Goal: Information Seeking & Learning: Learn about a topic

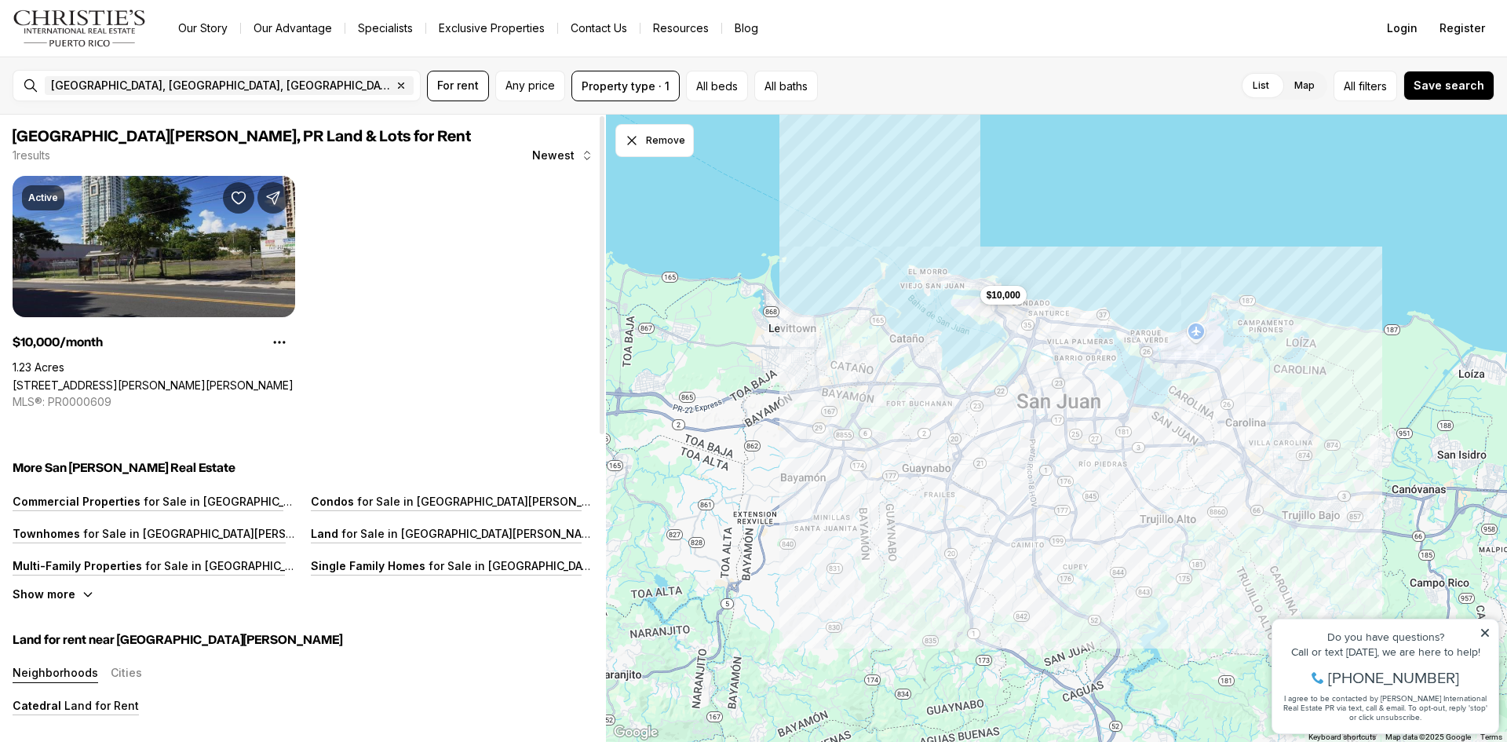
click at [100, 378] on link "[STREET_ADDRESS][PERSON_NAME][PERSON_NAME]" at bounding box center [153, 384] width 281 height 13
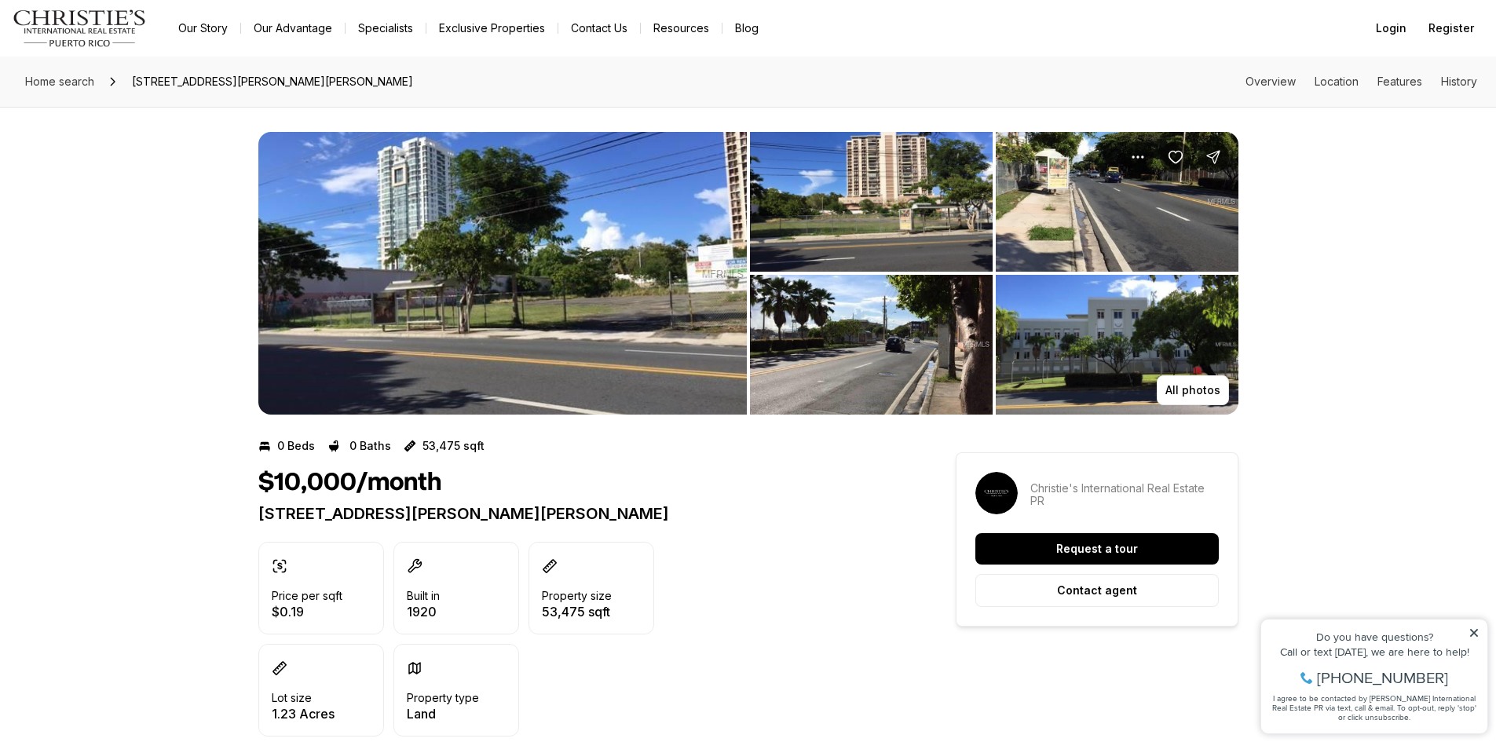
click at [550, 301] on img "View image gallery" at bounding box center [502, 273] width 488 height 283
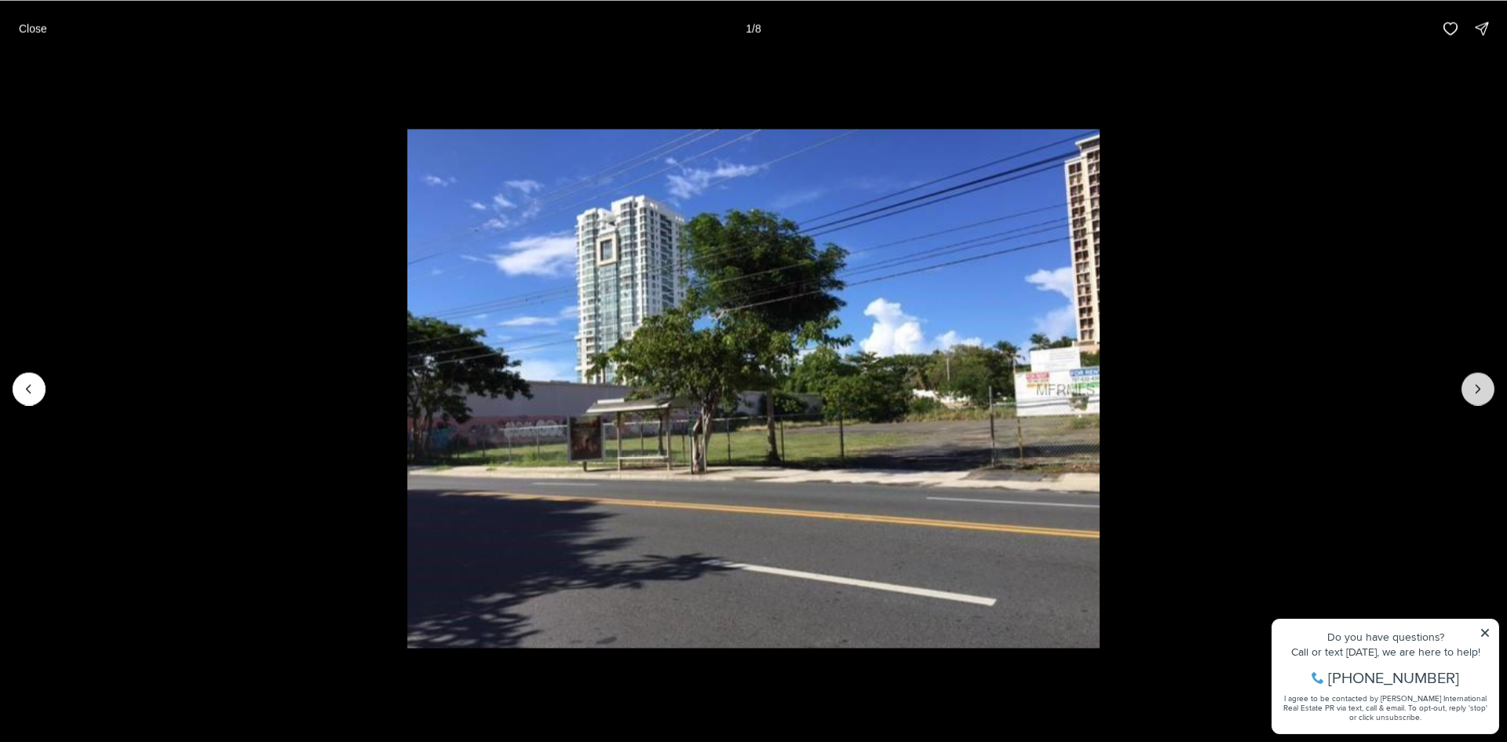
click at [1488, 391] on button "Next slide" at bounding box center [1478, 388] width 33 height 33
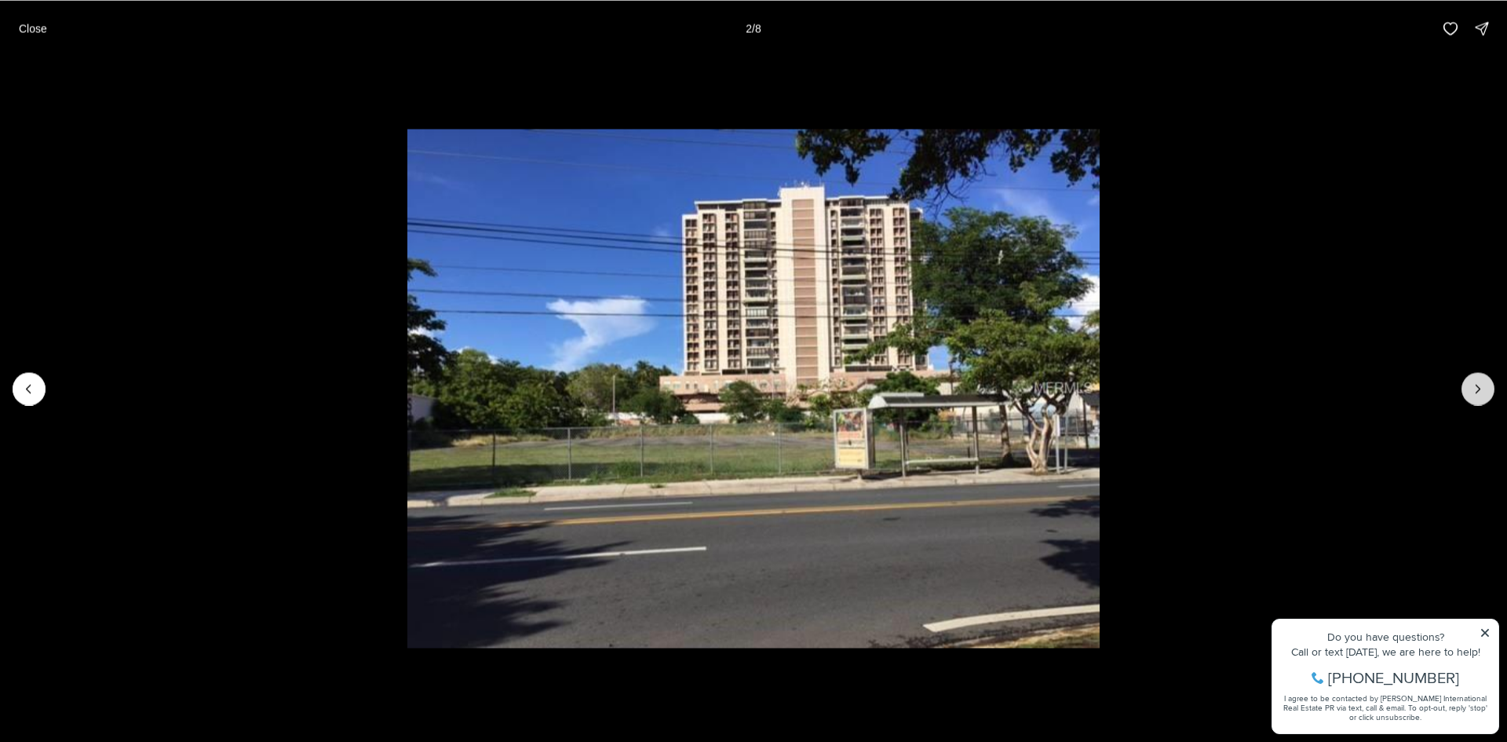
click at [1488, 391] on button "Next slide" at bounding box center [1478, 388] width 33 height 33
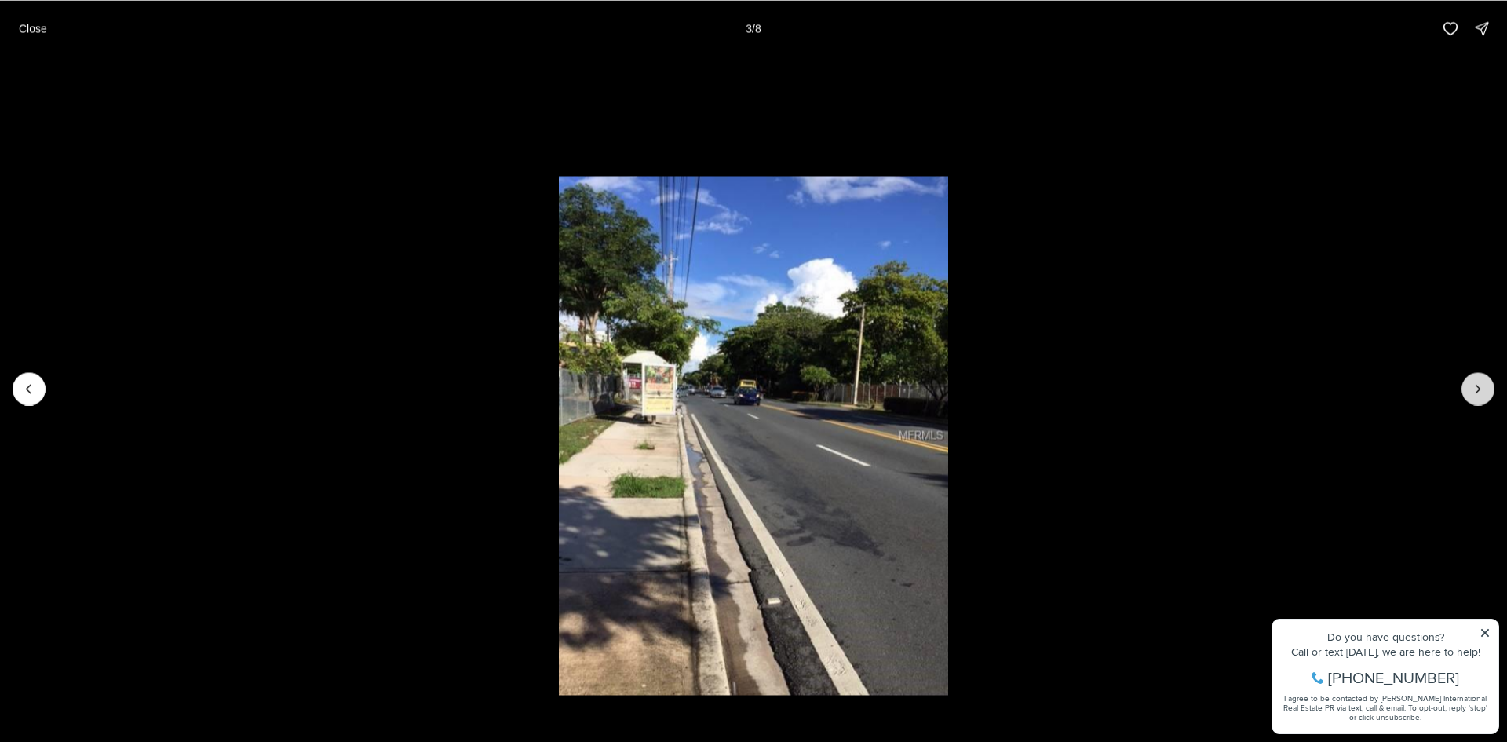
click at [1488, 391] on button "Next slide" at bounding box center [1478, 388] width 33 height 33
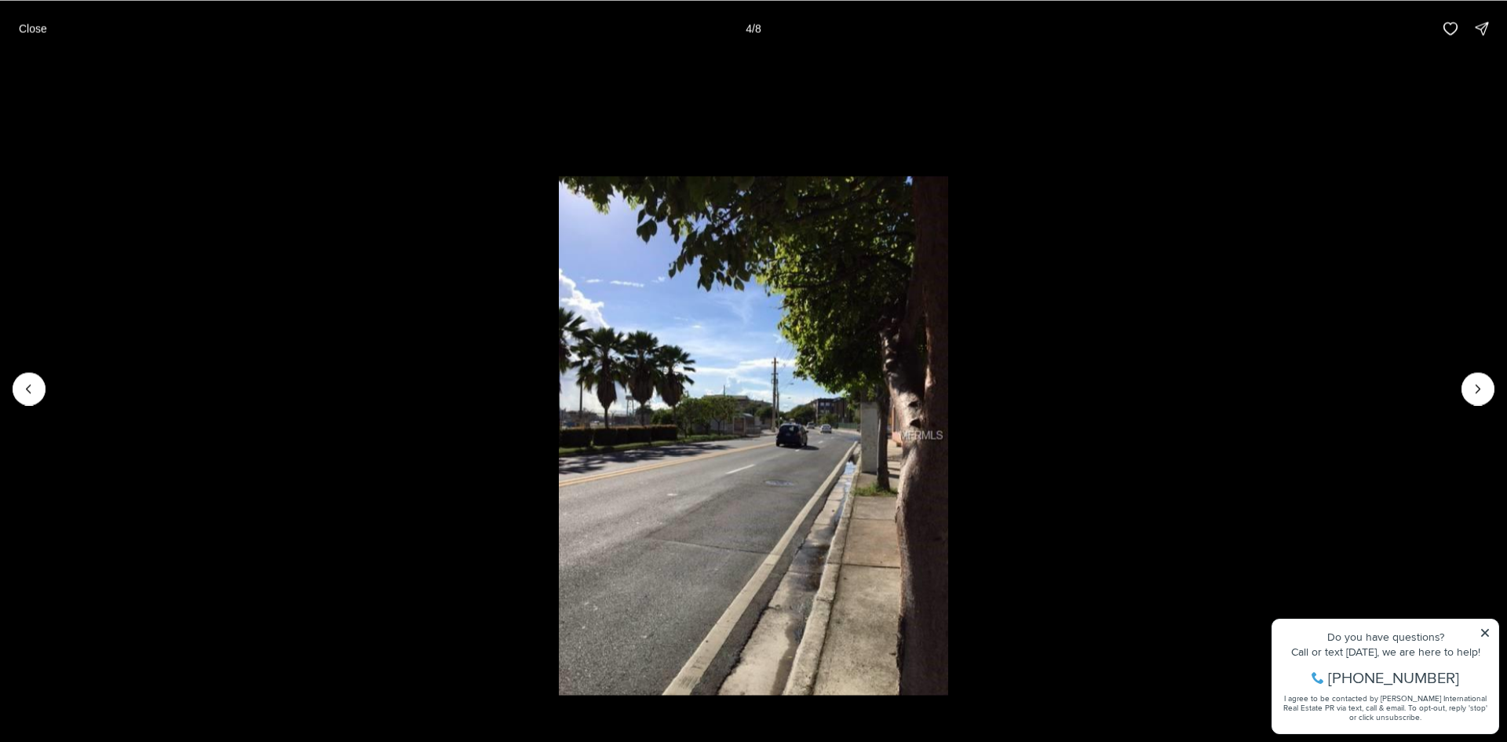
click at [736, 439] on img "4 of 8" at bounding box center [753, 436] width 389 height 520
click at [1481, 630] on li "4 of 8" at bounding box center [753, 388] width 1507 height 663
click at [1484, 634] on li "4 of 8" at bounding box center [753, 388] width 1507 height 663
click at [1484, 630] on li "4 of 8" at bounding box center [753, 388] width 1507 height 663
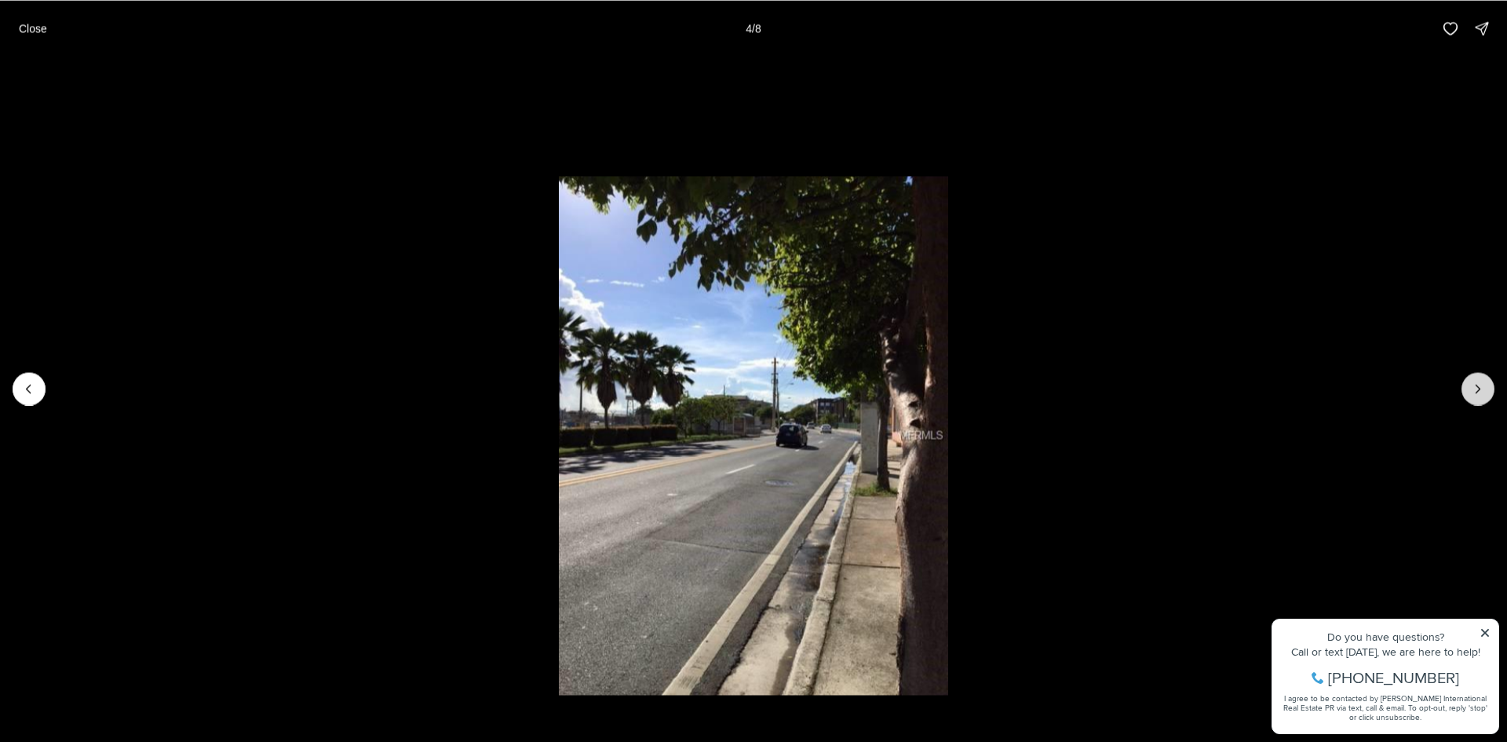
click at [1491, 397] on button "Next slide" at bounding box center [1478, 388] width 33 height 33
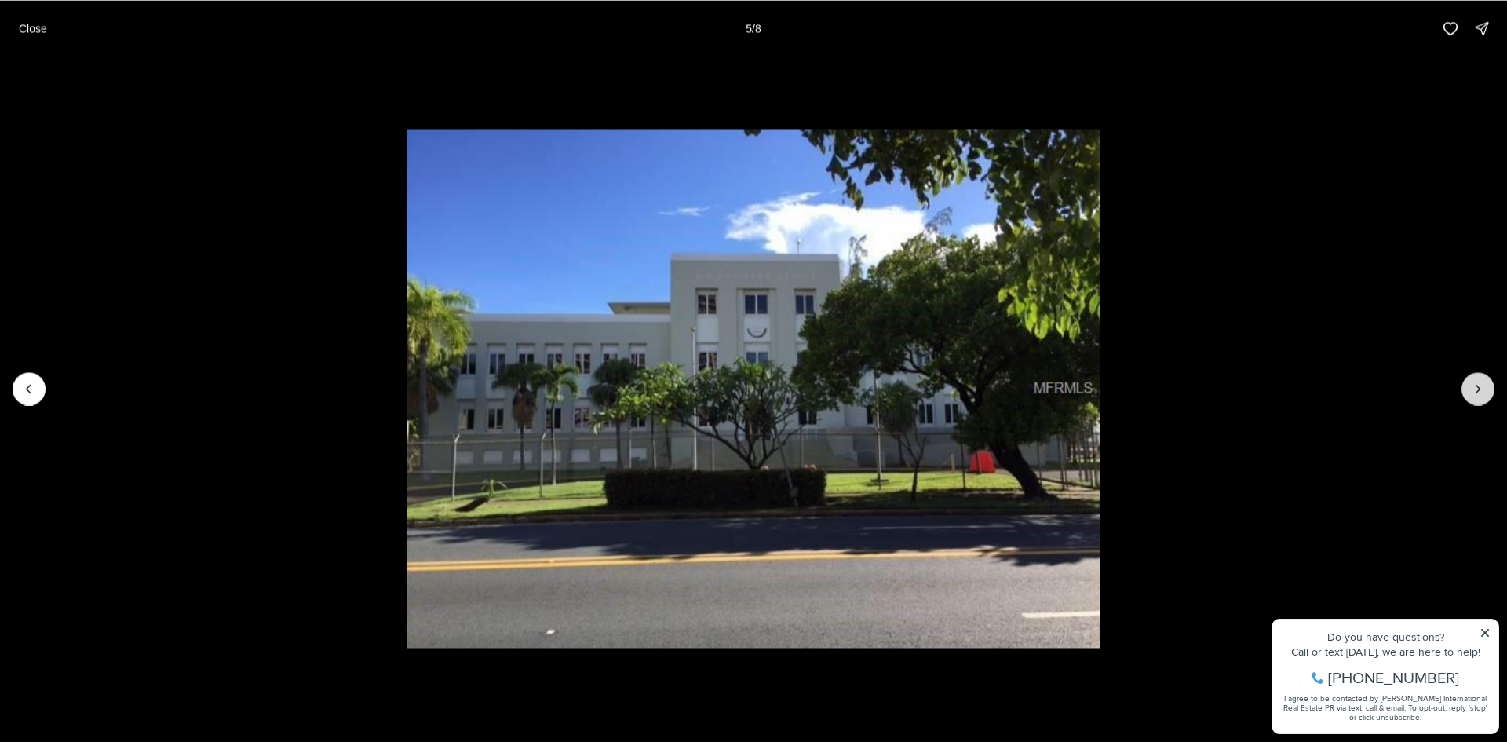
drag, startPoint x: 1475, startPoint y: 388, endPoint x: 1484, endPoint y: 388, distance: 8.6
click at [1484, 388] on icon "Next slide" at bounding box center [1479, 389] width 16 height 16
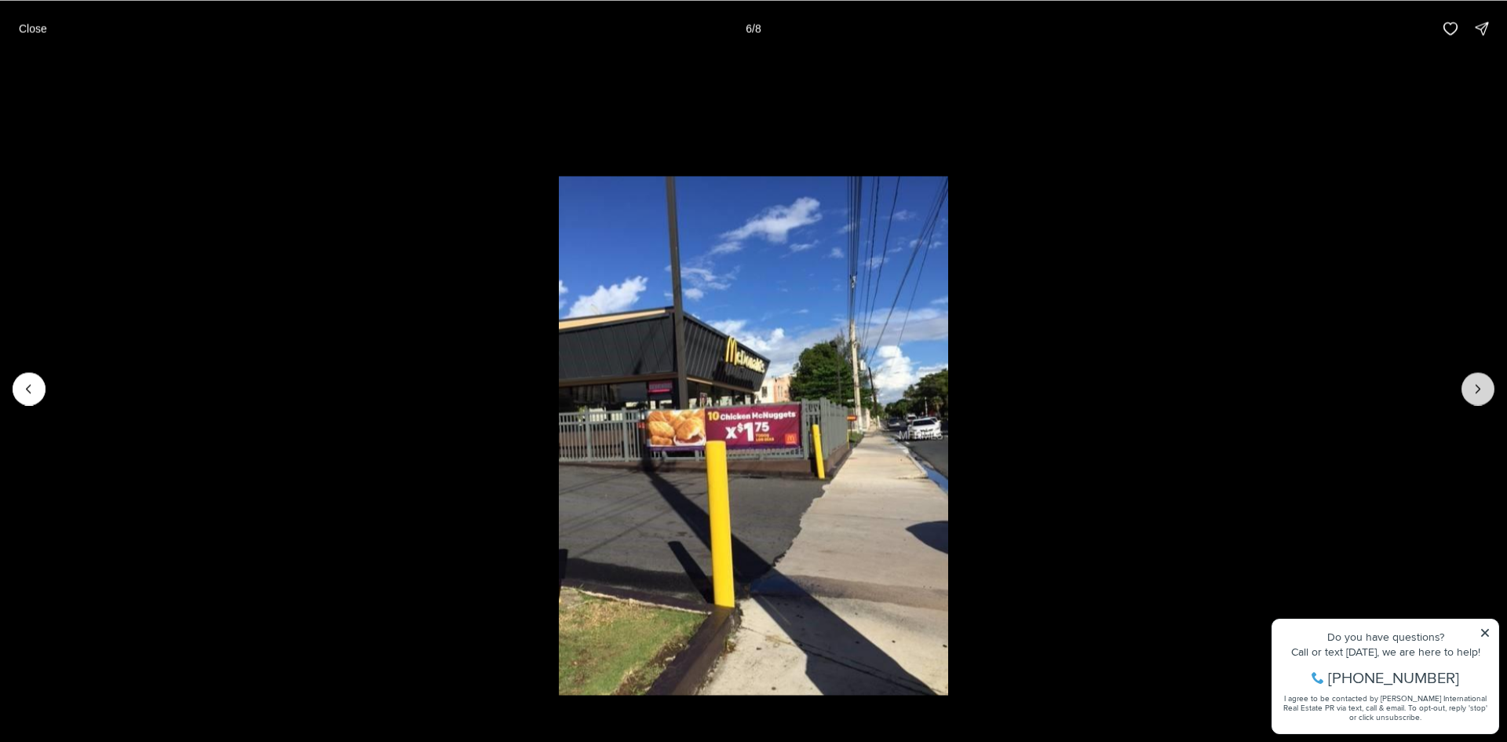
click at [1481, 388] on icon "Next slide" at bounding box center [1479, 389] width 16 height 16
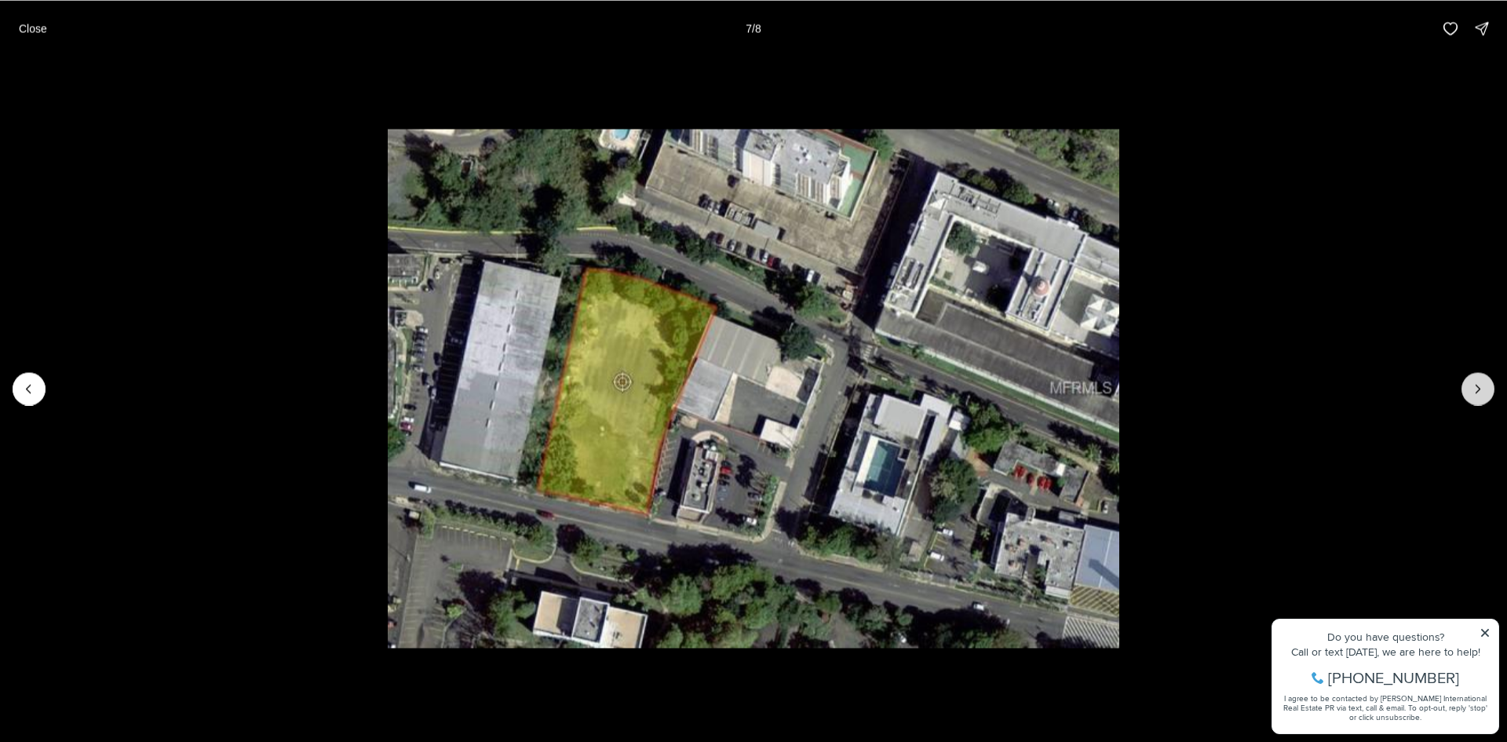
click at [1478, 382] on icon "Next slide" at bounding box center [1479, 389] width 16 height 16
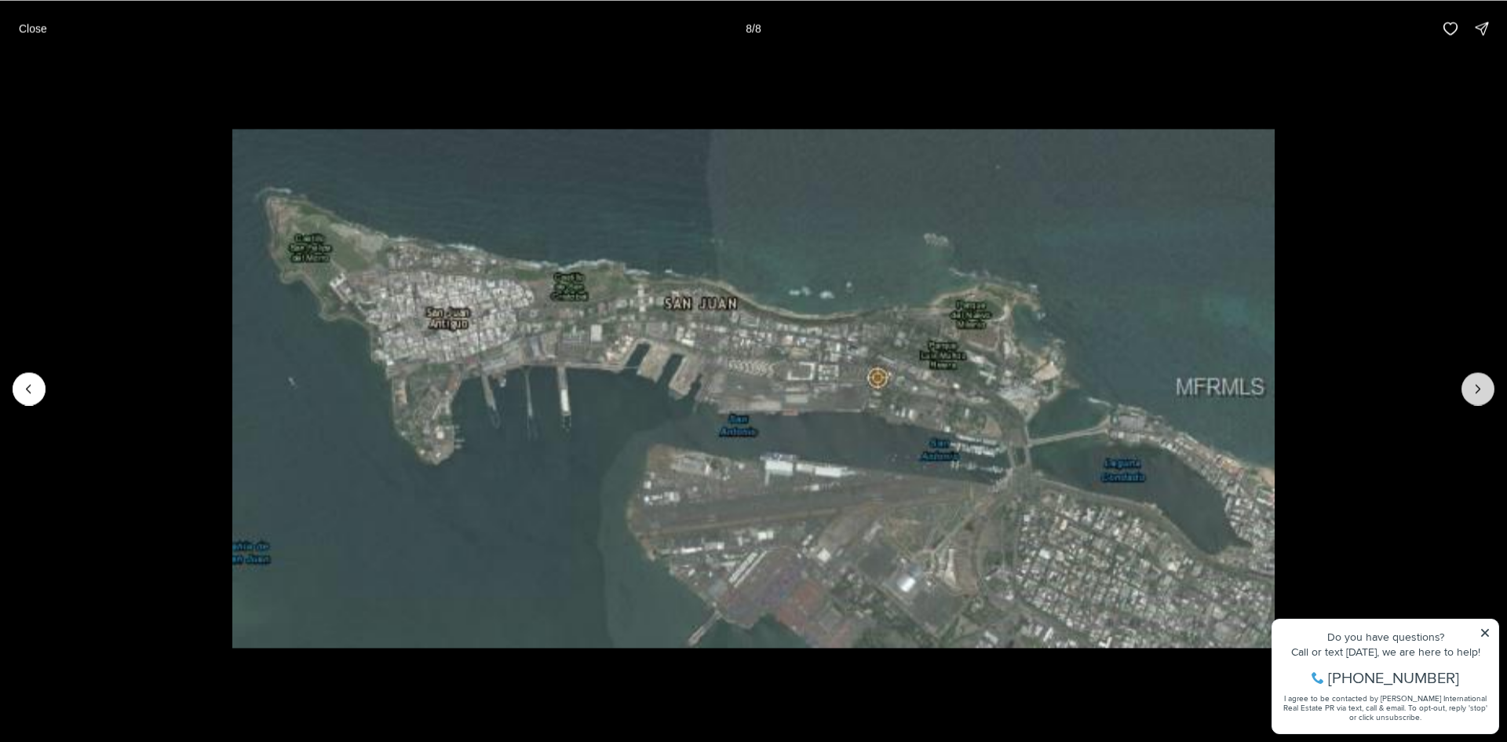
click at [1478, 382] on div at bounding box center [1478, 388] width 33 height 33
click at [1474, 386] on div at bounding box center [1478, 388] width 33 height 33
click at [1477, 391] on div at bounding box center [1478, 388] width 33 height 33
click at [49, 31] on button "Close" at bounding box center [32, 28] width 47 height 31
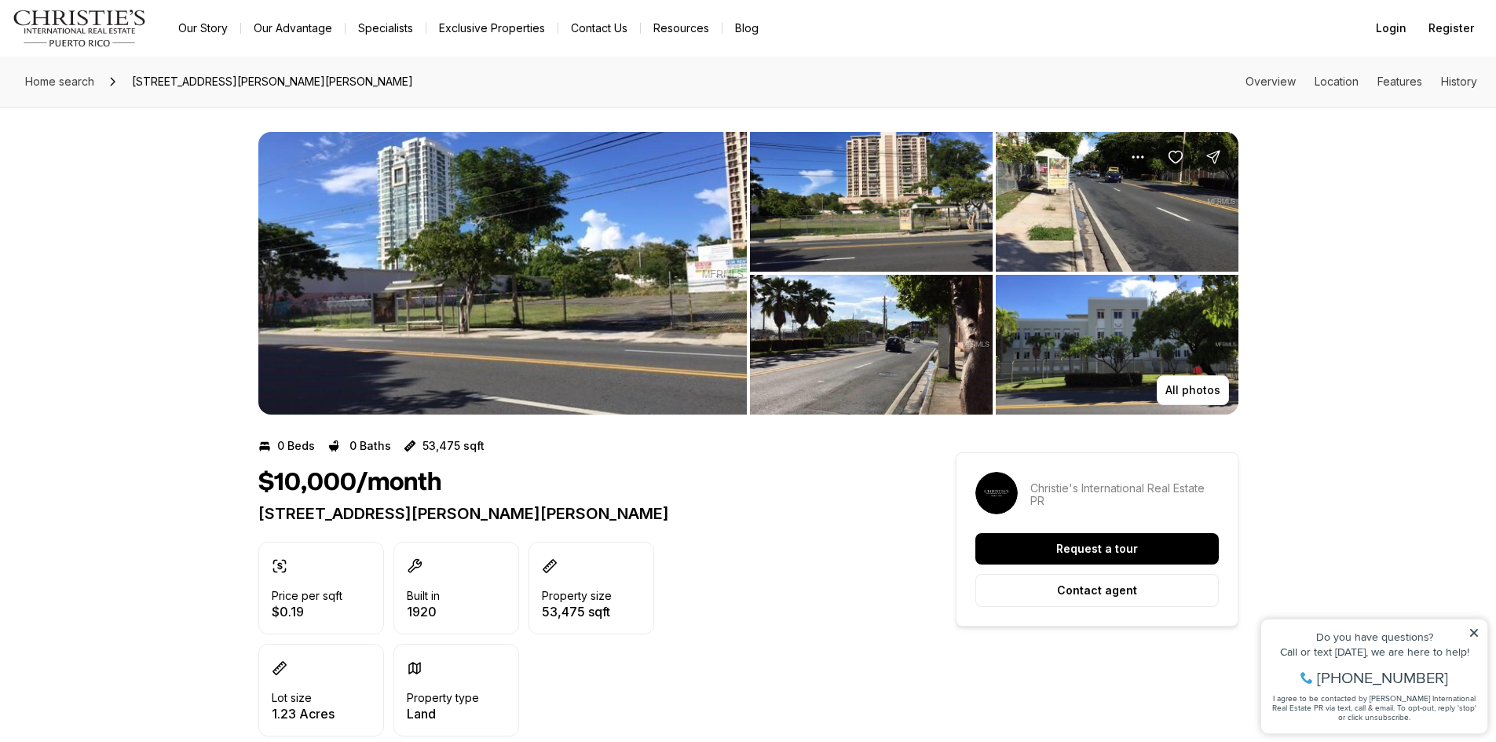
click at [1472, 633] on icon at bounding box center [1473, 632] width 11 height 11
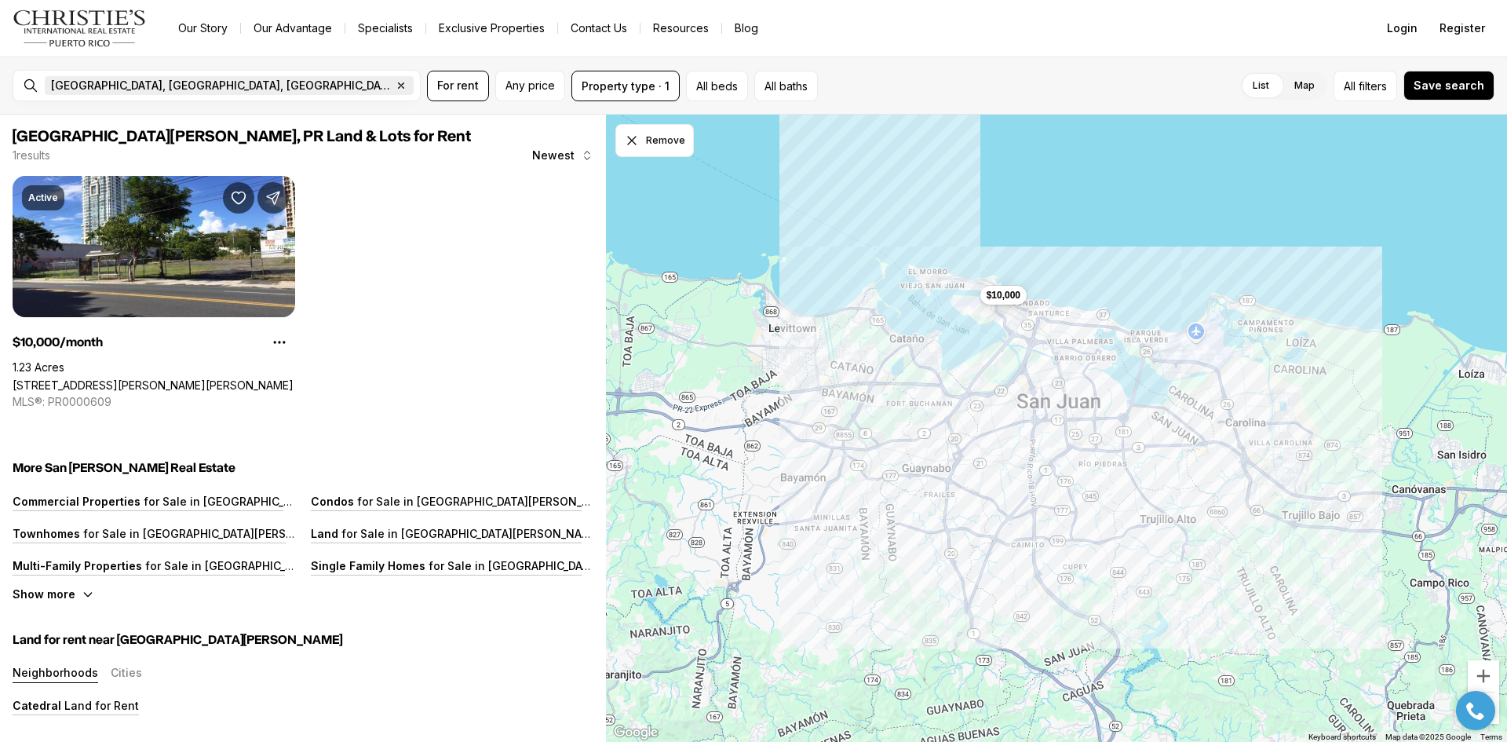
click at [395, 86] on icon "button" at bounding box center [401, 85] width 13 height 13
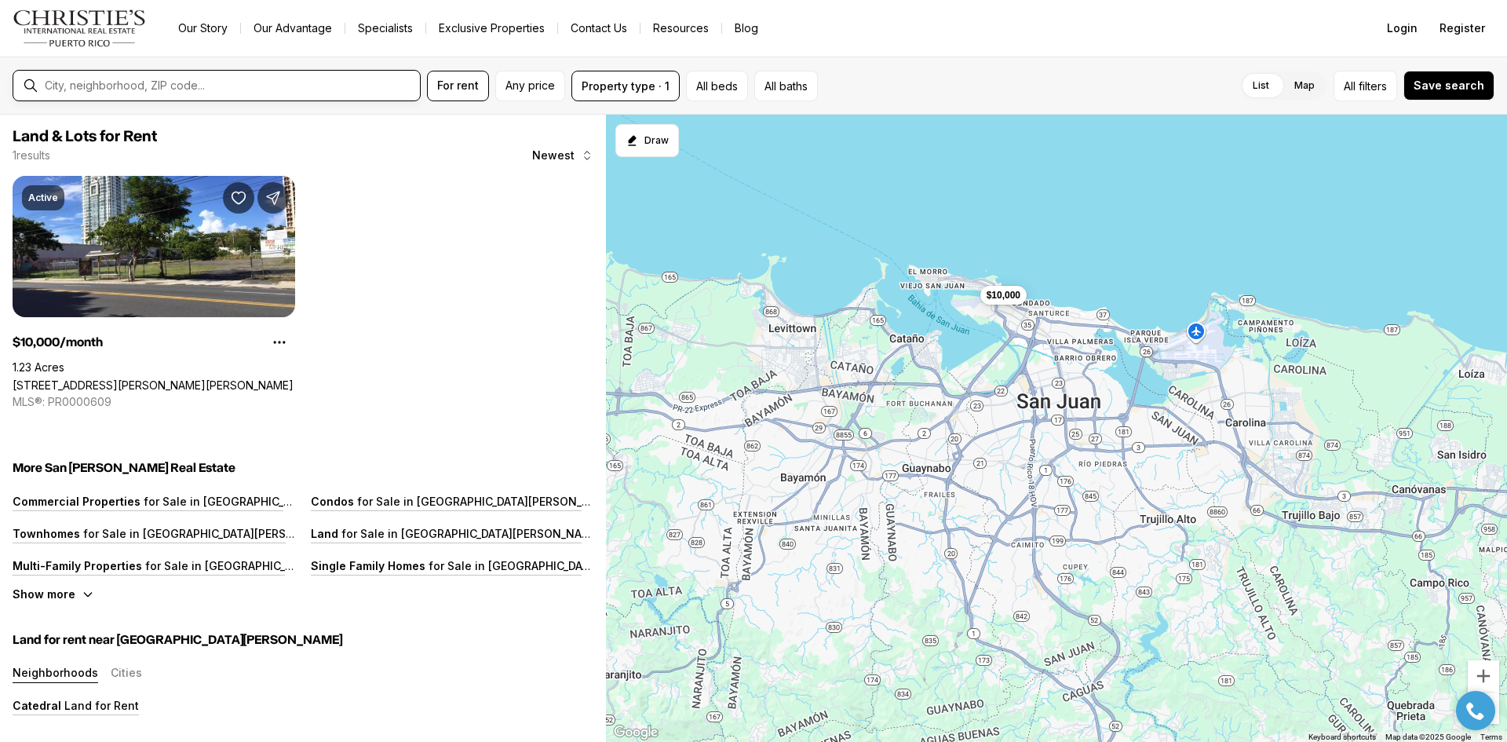
click at [155, 86] on input "text" at bounding box center [229, 86] width 369 height 14
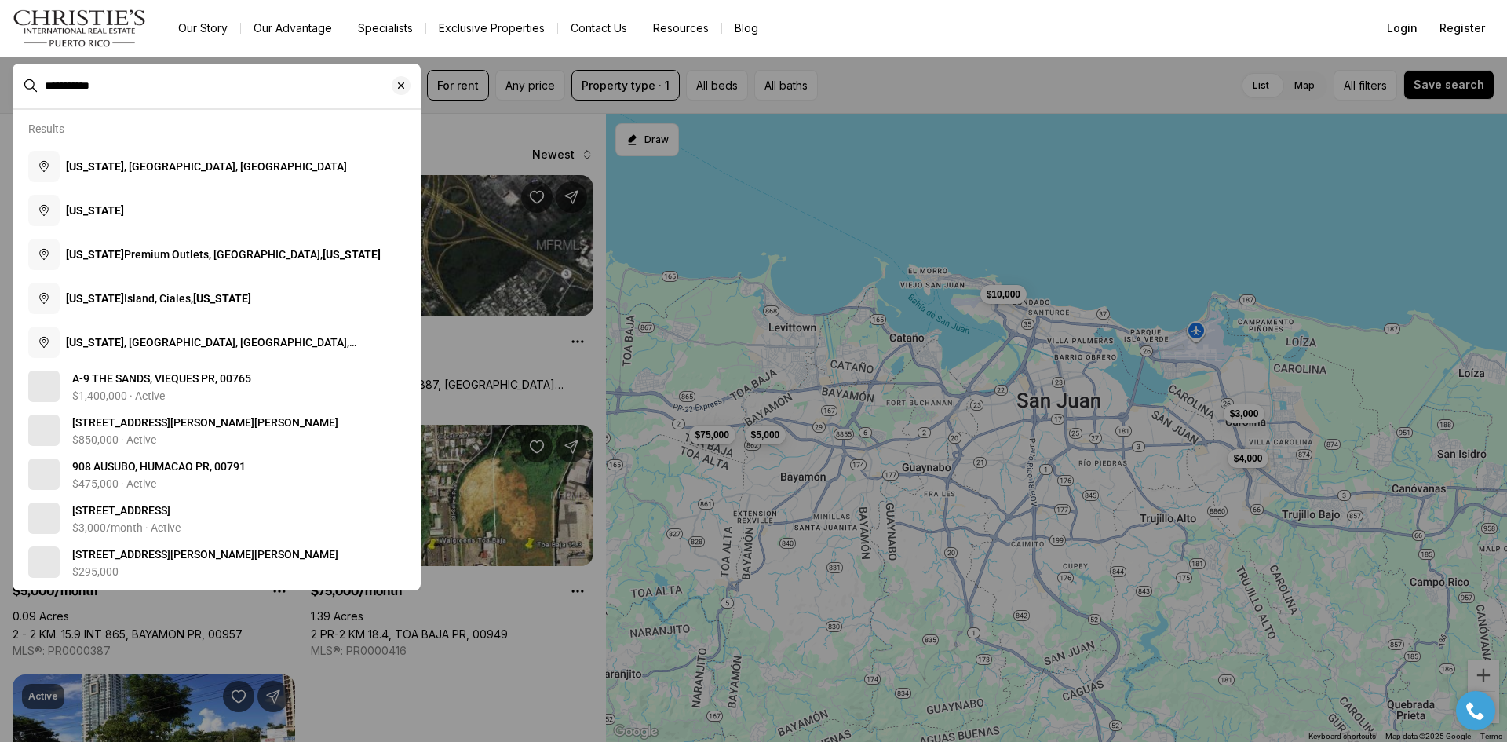
type input "**********"
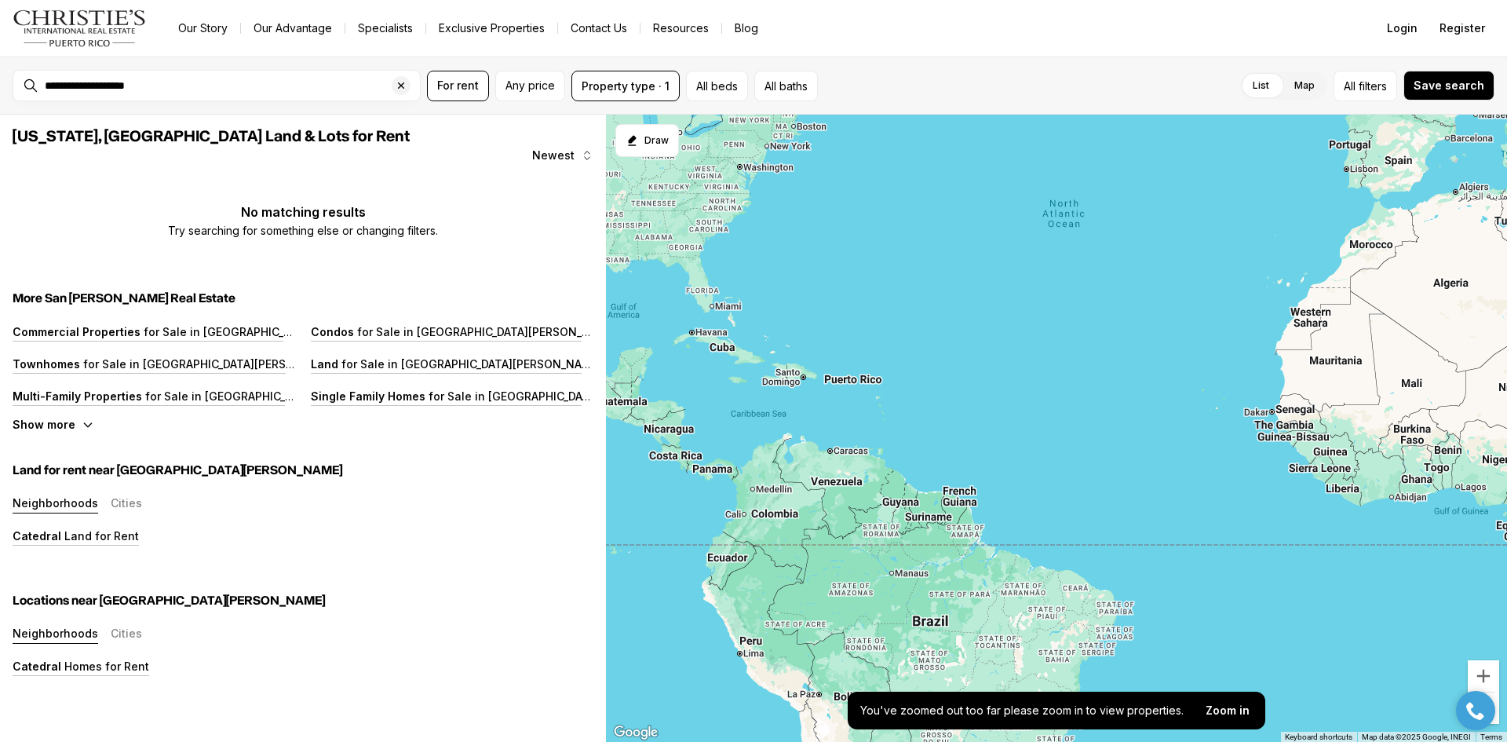
drag, startPoint x: 1475, startPoint y: 496, endPoint x: 723, endPoint y: 332, distance: 769.9
click at [723, 332] on div at bounding box center [1056, 429] width 901 height 628
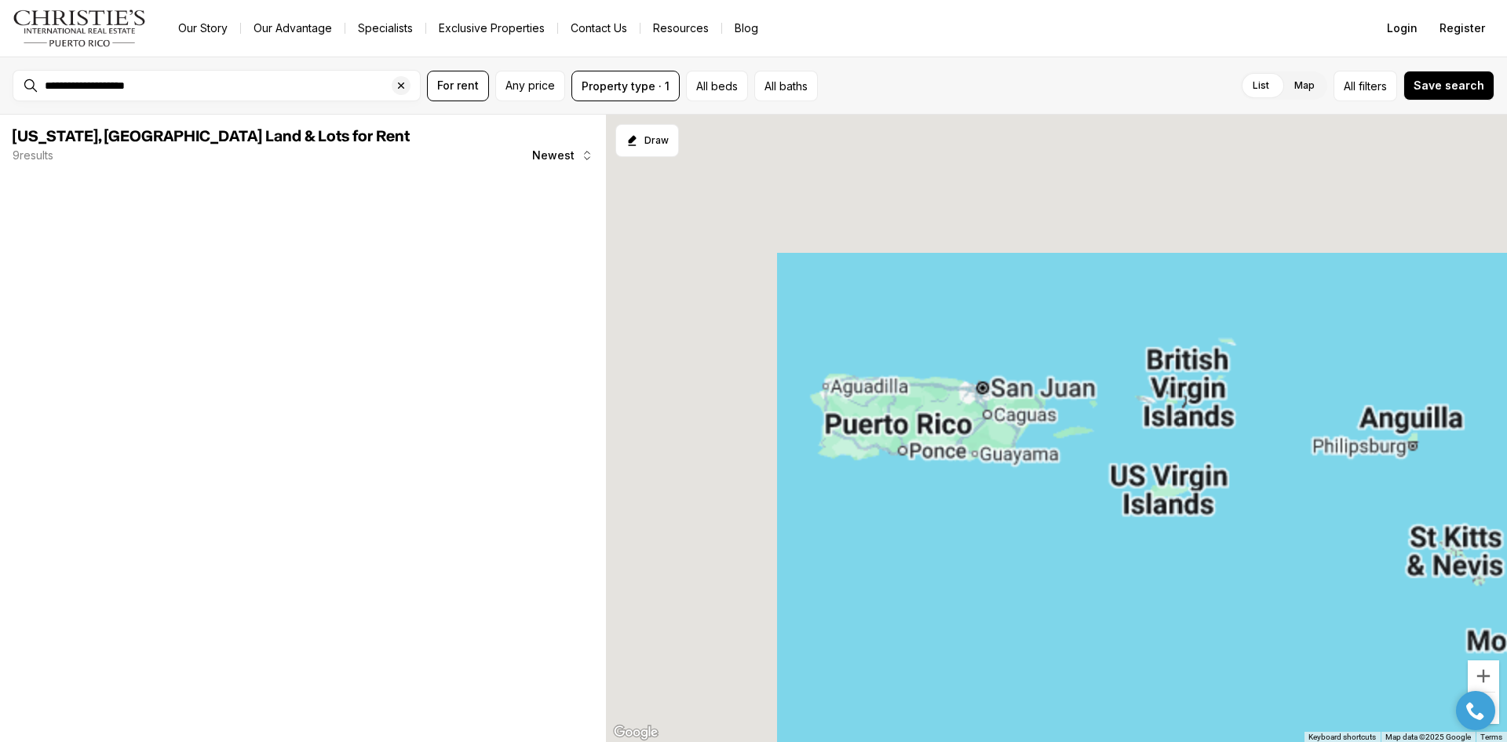
drag, startPoint x: 1030, startPoint y: 362, endPoint x: 1288, endPoint y: 524, distance: 304.8
click at [1288, 524] on div at bounding box center [1056, 429] width 901 height 628
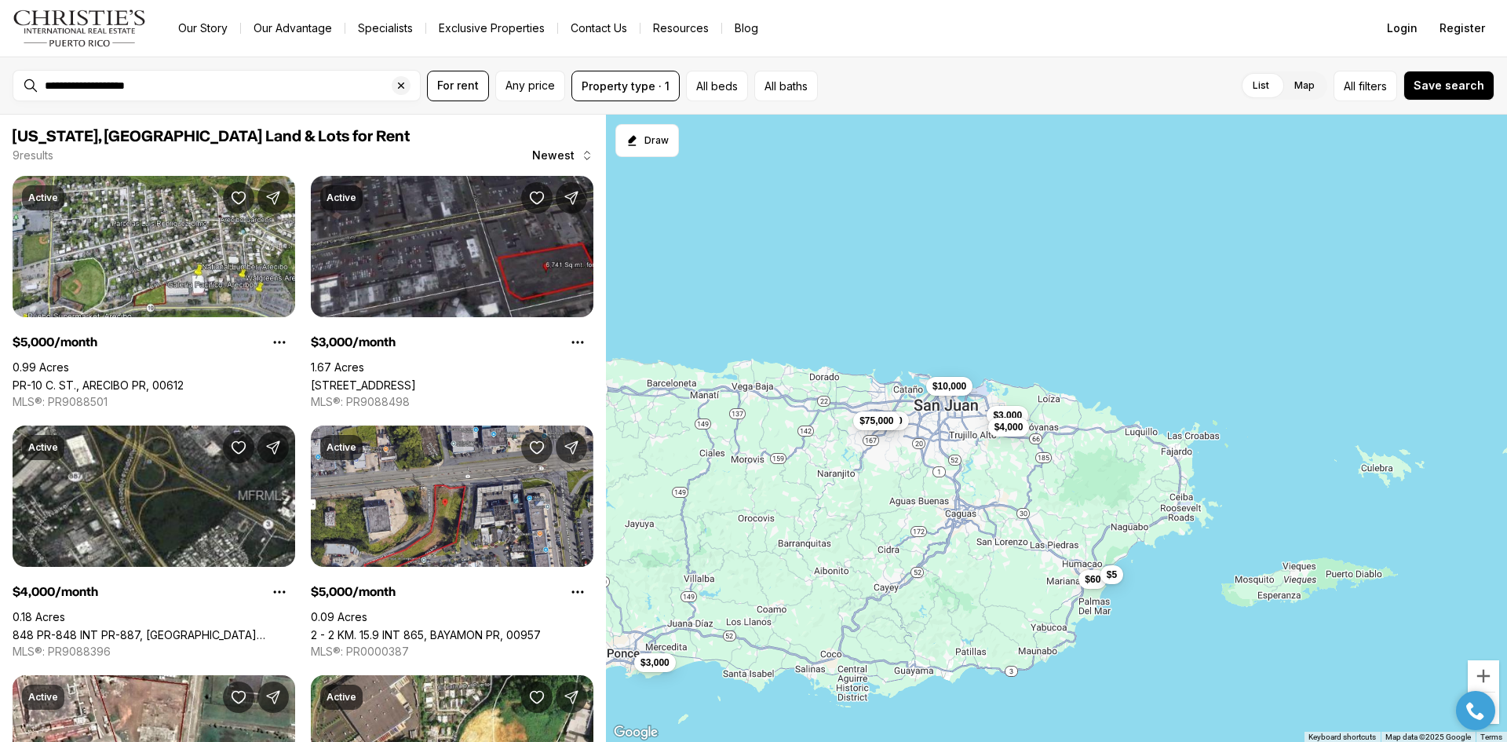
drag, startPoint x: 1145, startPoint y: 299, endPoint x: 800, endPoint y: 518, distance: 408.4
click at [800, 518] on div "$5,000 $3,000 $4,000 $10,000 $5,000 $75,000 $60 $5 $3,000" at bounding box center [1056, 429] width 901 height 628
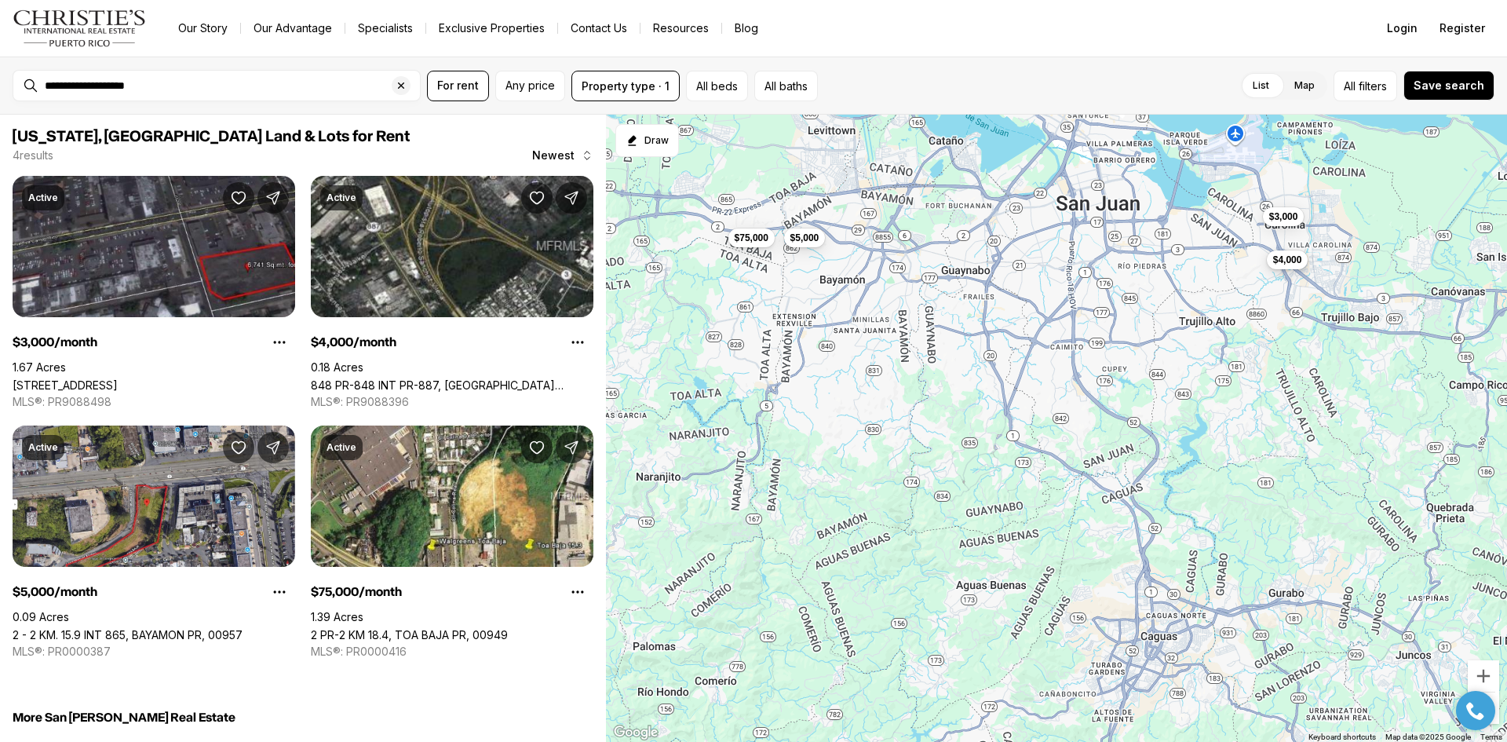
click at [1299, 264] on span "$4,000" at bounding box center [1288, 260] width 29 height 13
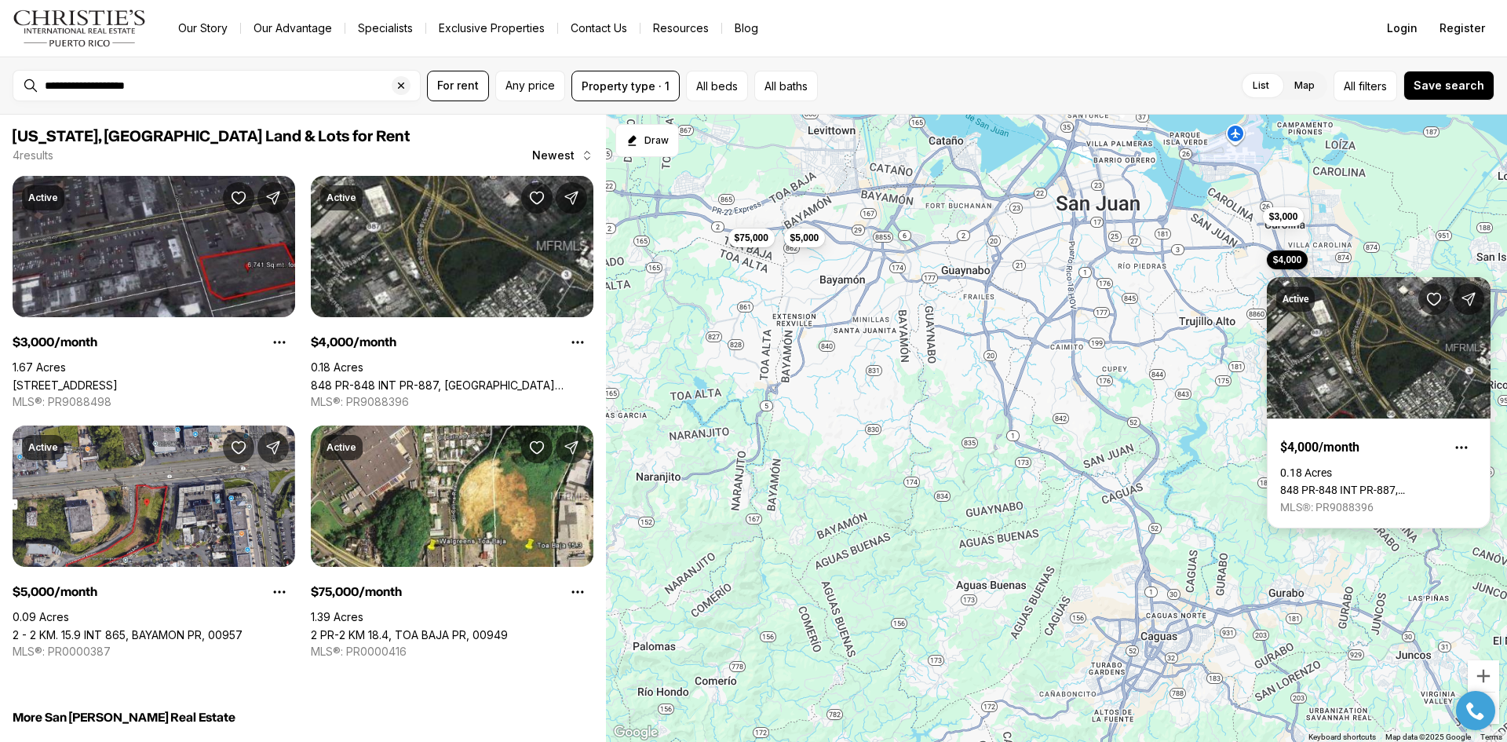
click at [1344, 484] on link "848 PR-848 INT PR-887, [GEOGRAPHIC_DATA] [GEOGRAPHIC_DATA], 00984" at bounding box center [1379, 490] width 197 height 13
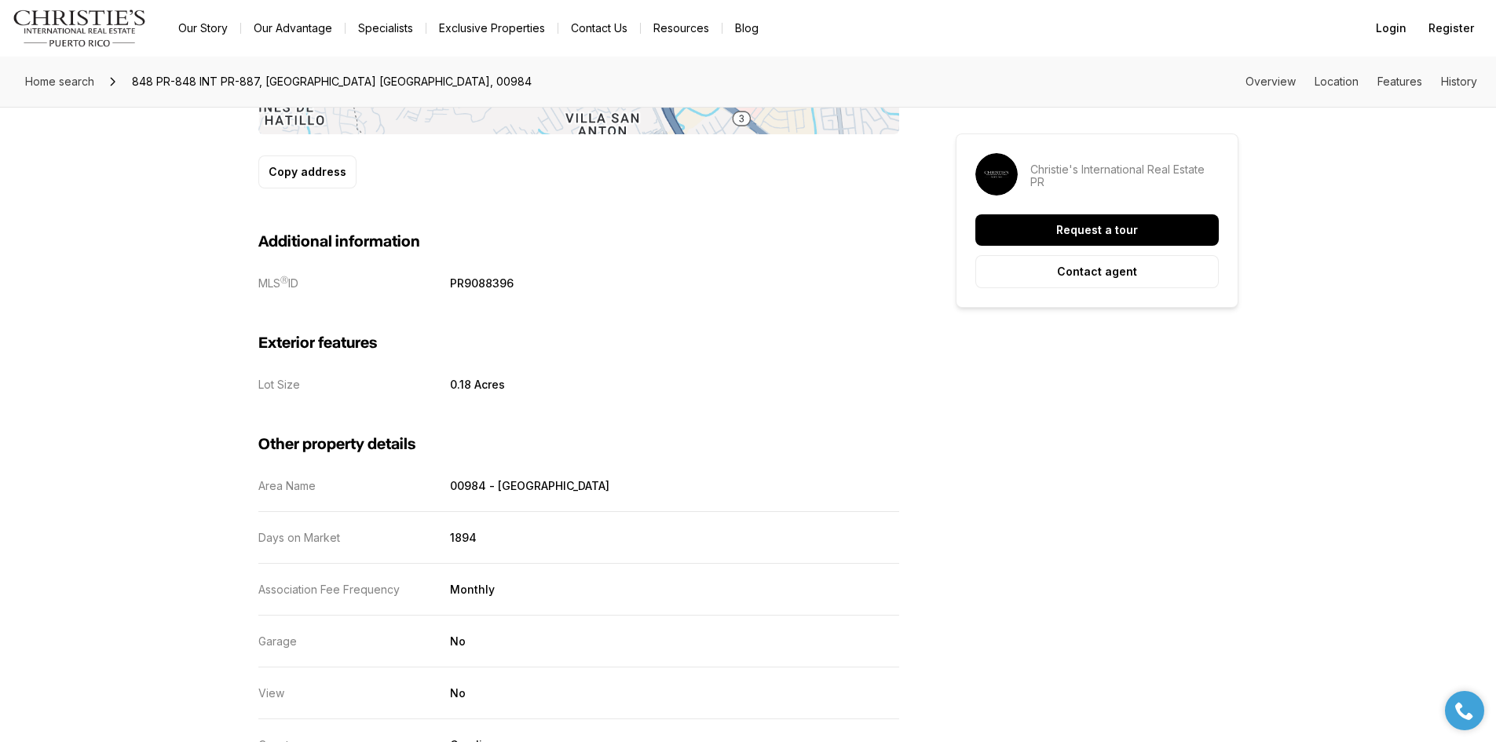
scroll to position [1178, 0]
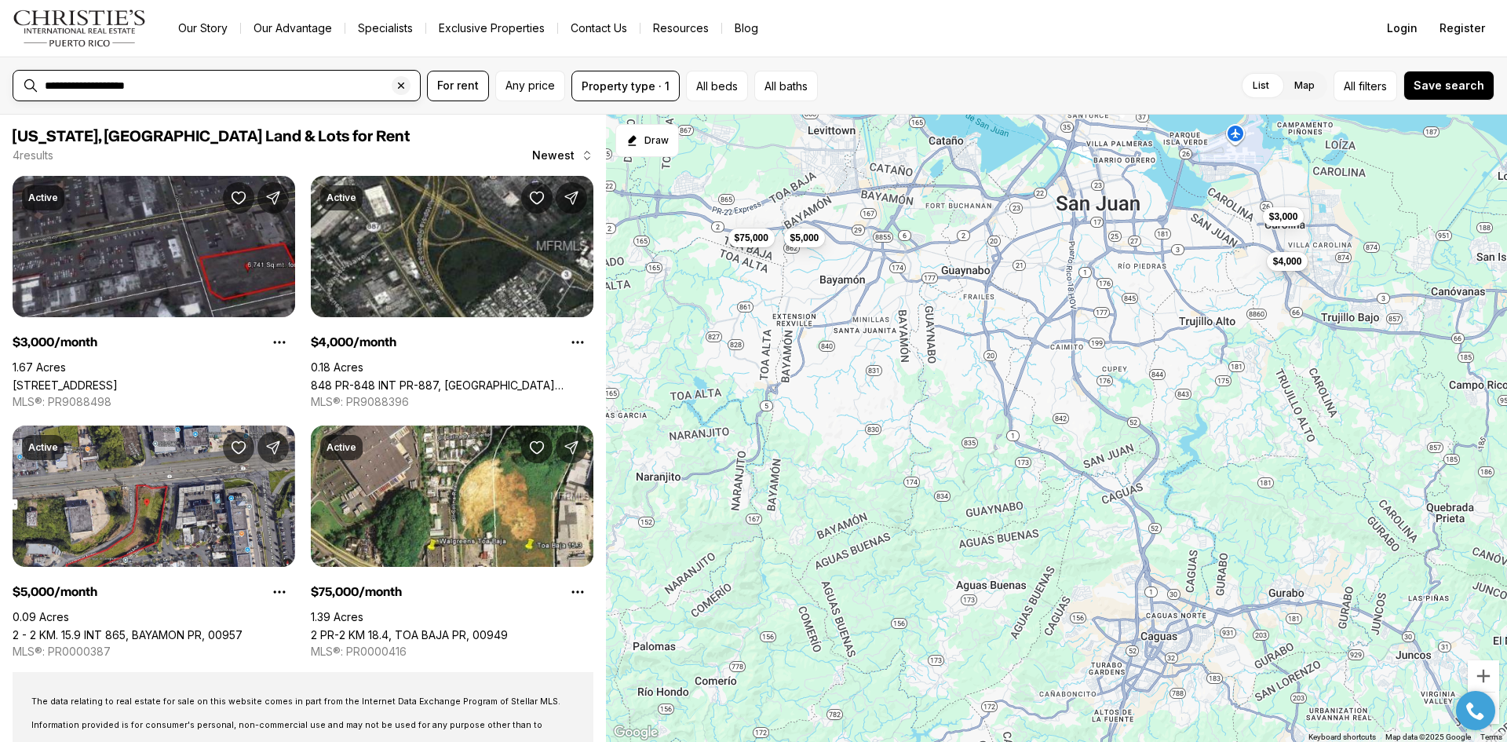
click at [125, 85] on input "**********" at bounding box center [229, 86] width 369 height 14
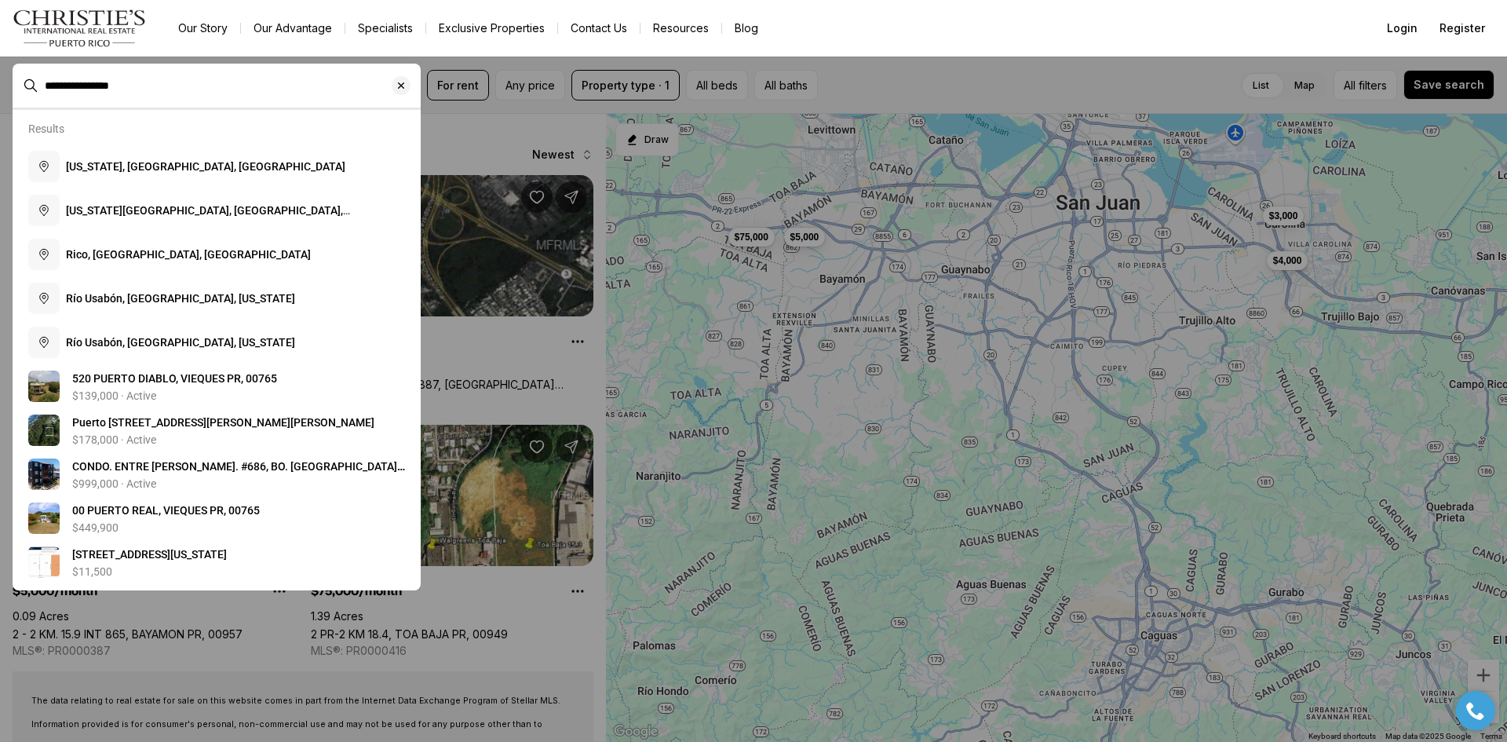
type input "**********"
click at [166, 95] on div "**********" at bounding box center [229, 85] width 382 height 27
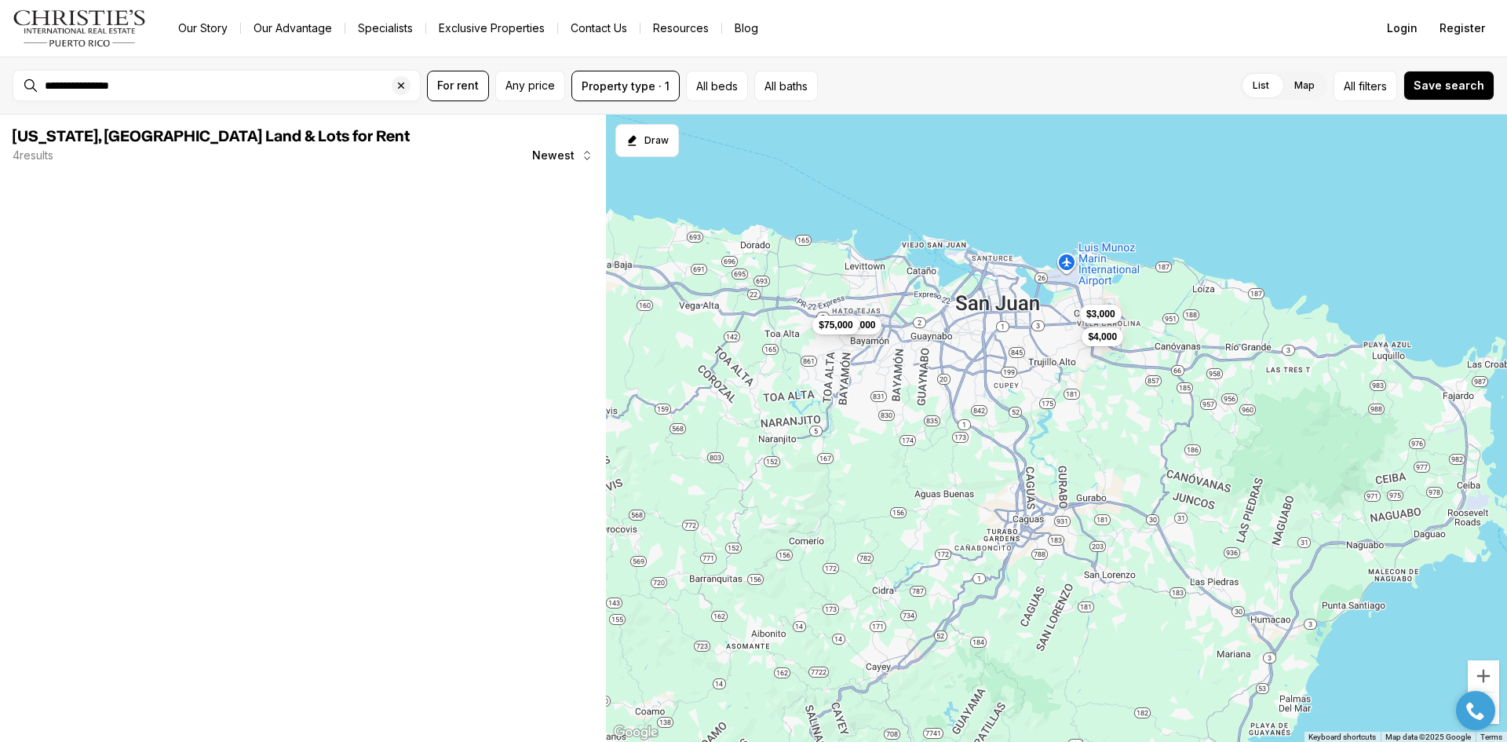
drag, startPoint x: 1246, startPoint y: 509, endPoint x: 1062, endPoint y: 450, distance: 193.7
click at [1062, 450] on div "$3,000 $4,000 $5,000 $75,000" at bounding box center [1056, 429] width 901 height 628
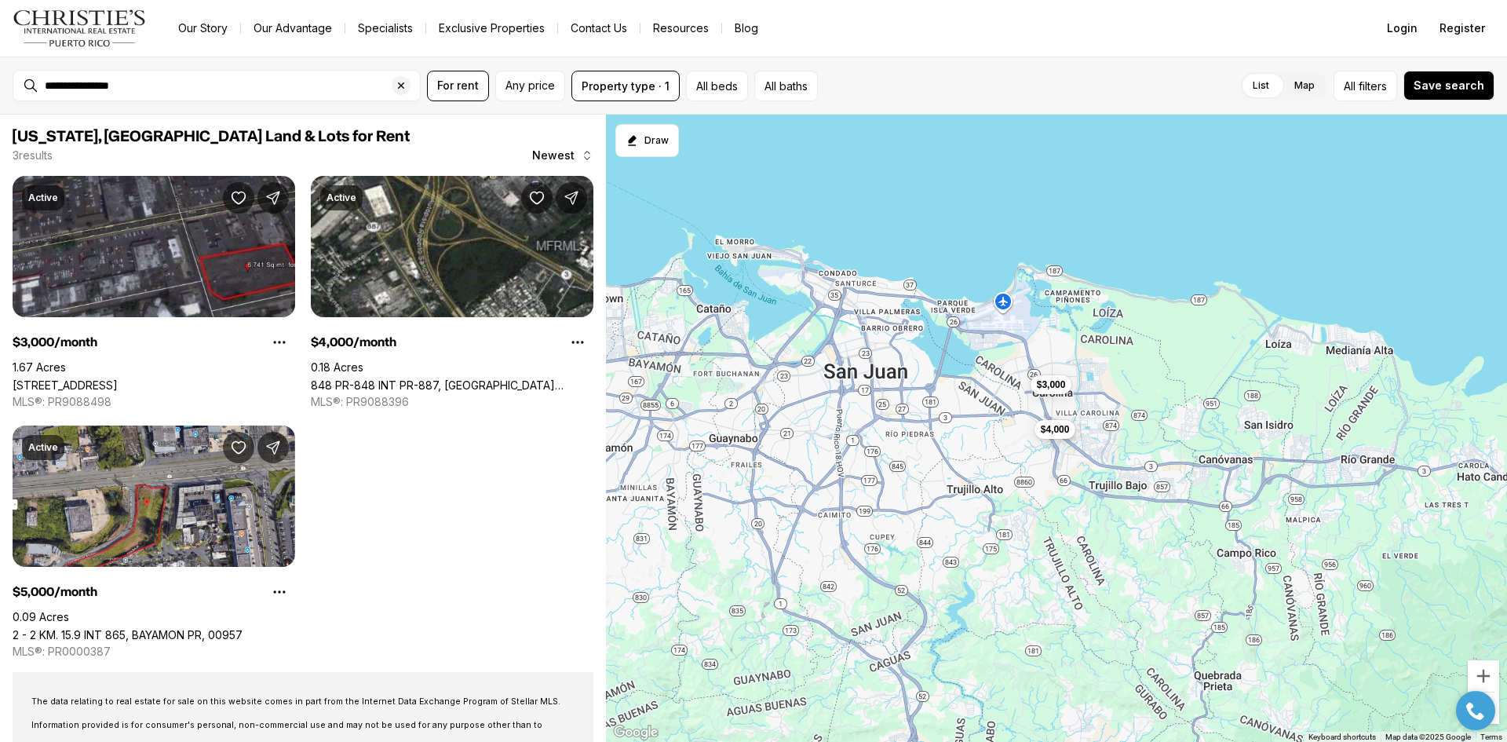
drag, startPoint x: 1246, startPoint y: 203, endPoint x: 1140, endPoint y: 455, distance: 273.4
click at [1140, 455] on div "$3,000 $4,000 $5,000" at bounding box center [1056, 429] width 901 height 628
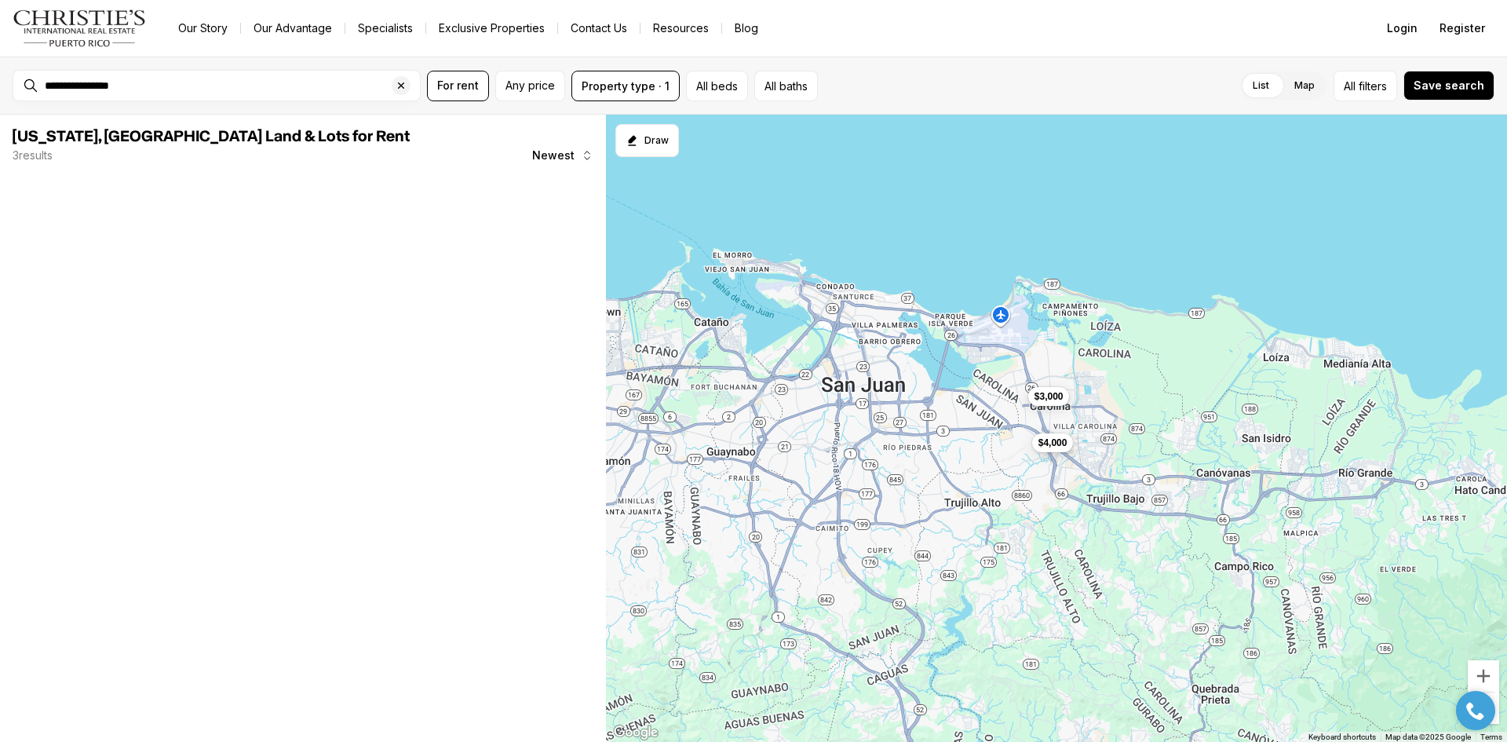
click at [1045, 395] on span "$3,000" at bounding box center [1049, 396] width 29 height 13
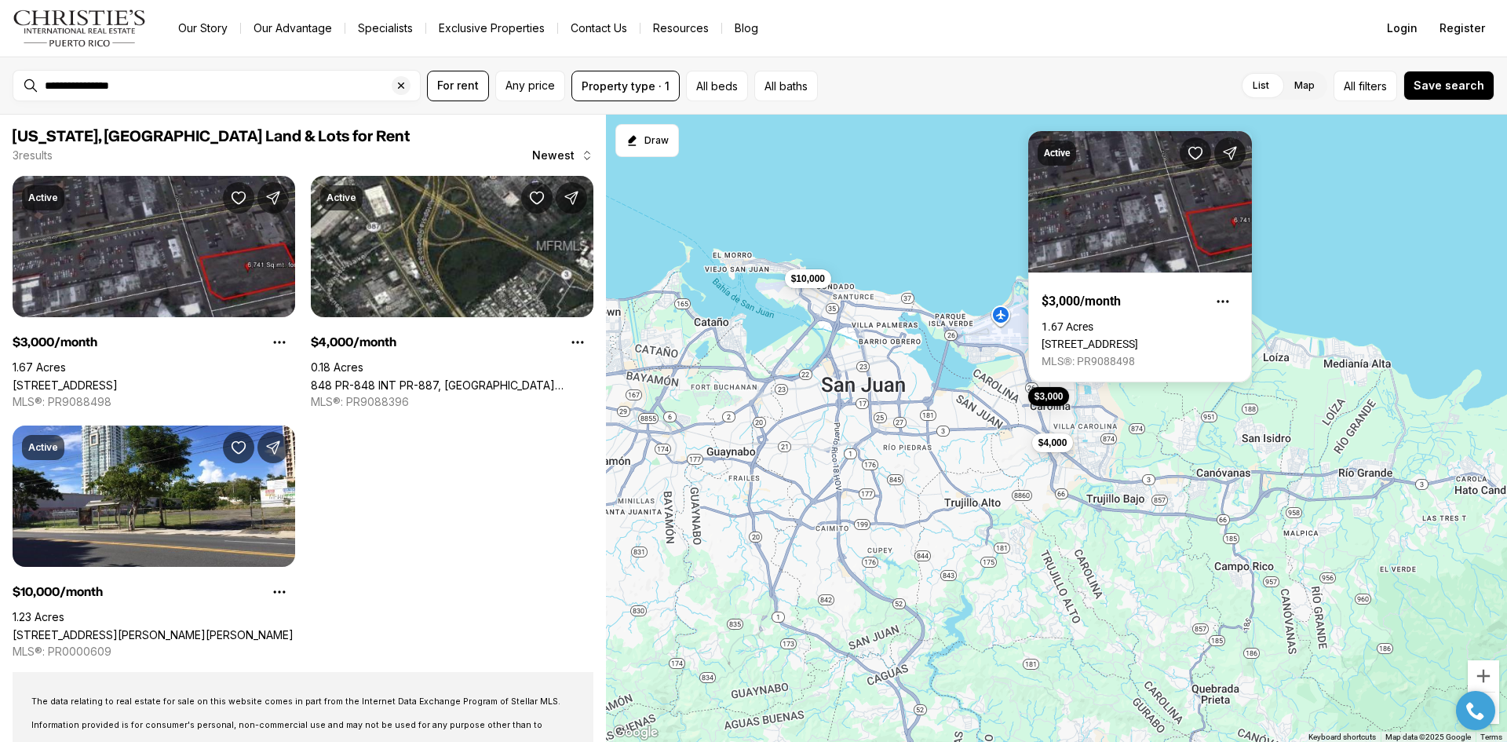
click at [1045, 427] on div "$3,000 $4,000 $10,000" at bounding box center [1056, 429] width 901 height 628
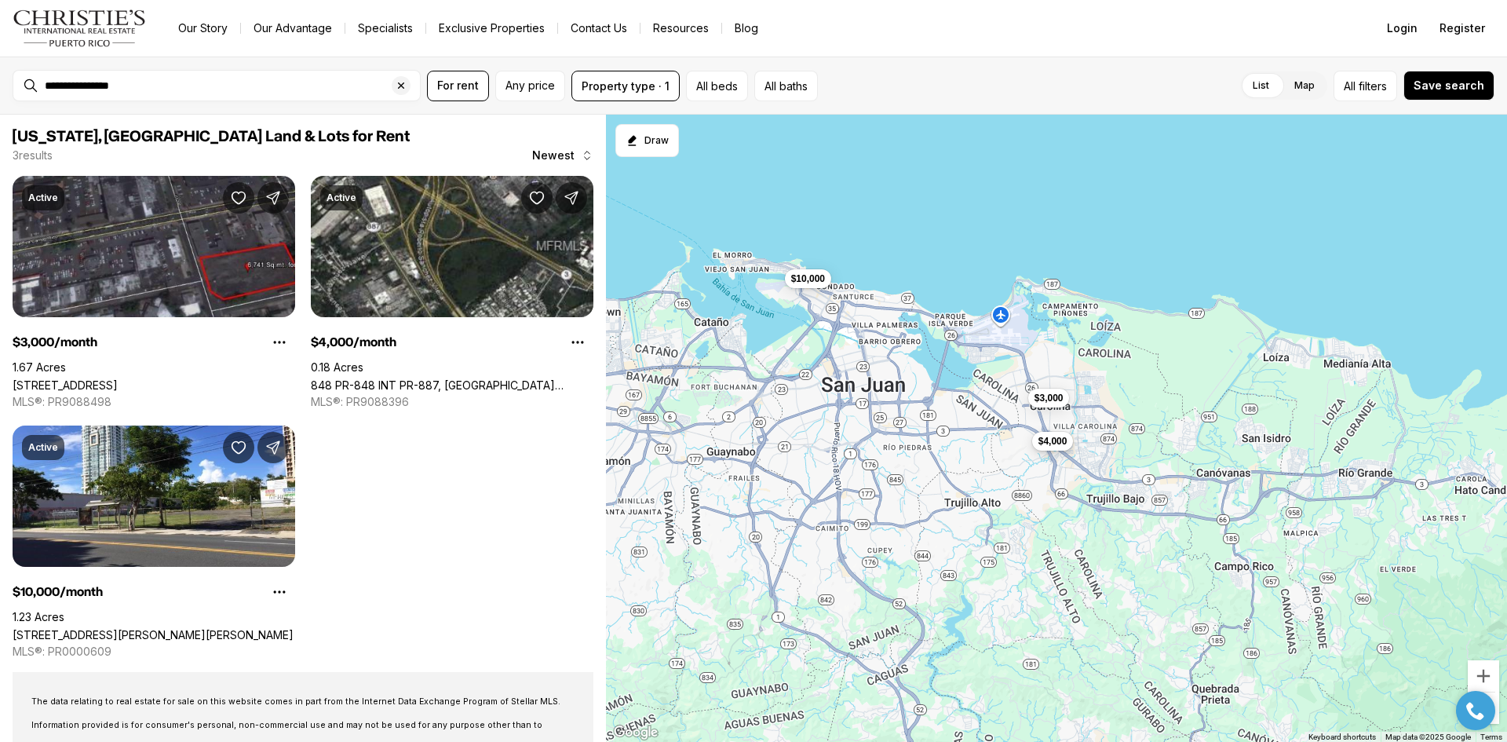
click at [1051, 448] on span "$4,000" at bounding box center [1053, 441] width 29 height 13
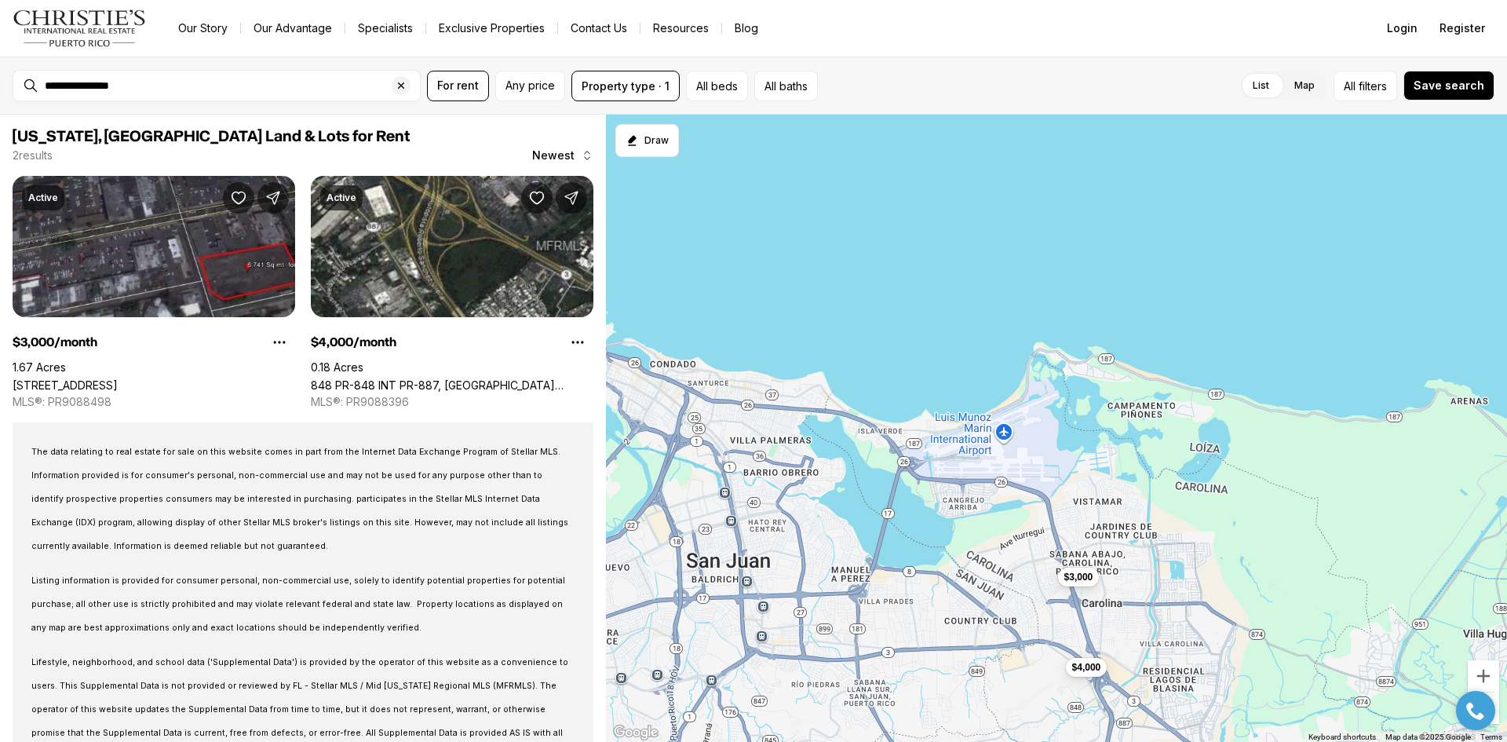
drag, startPoint x: 1069, startPoint y: 307, endPoint x: 1210, endPoint y: 616, distance: 339.8
click at [1210, 616] on div "$3,000 $4,000" at bounding box center [1056, 429] width 901 height 628
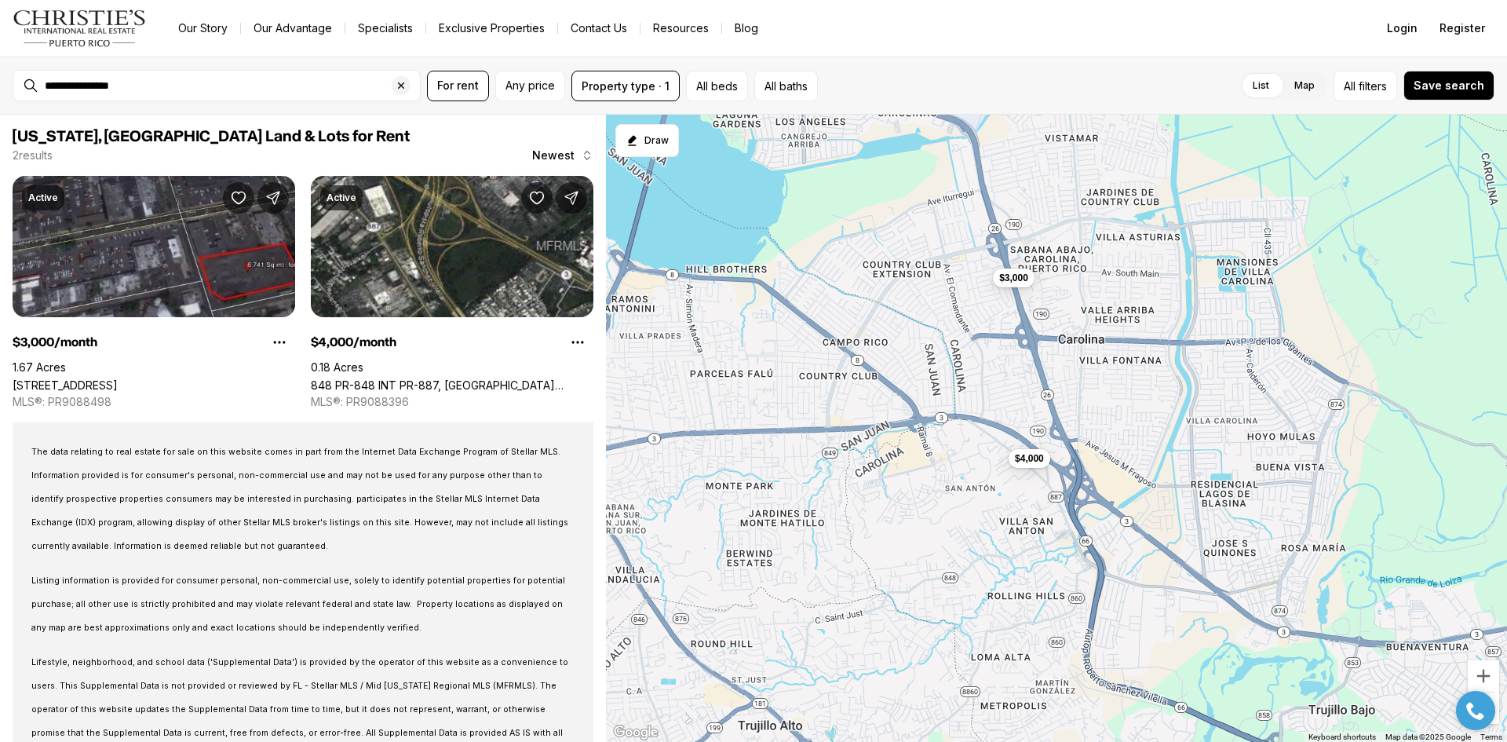
drag, startPoint x: 1118, startPoint y: 638, endPoint x: 1186, endPoint y: 368, distance: 278.4
click at [1186, 368] on div "$3,000 $4,000" at bounding box center [1056, 429] width 901 height 628
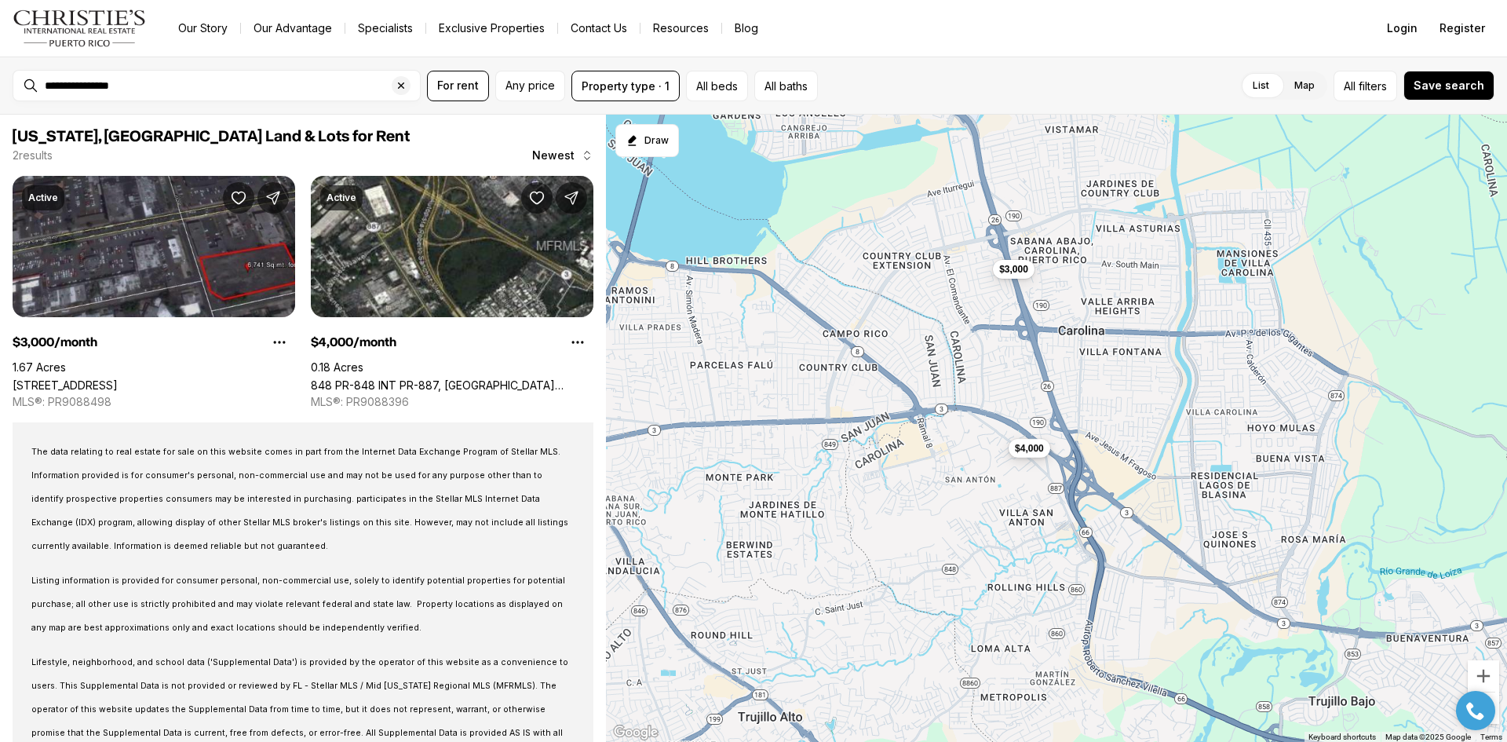
click at [1027, 449] on span "$4,000" at bounding box center [1029, 448] width 29 height 13
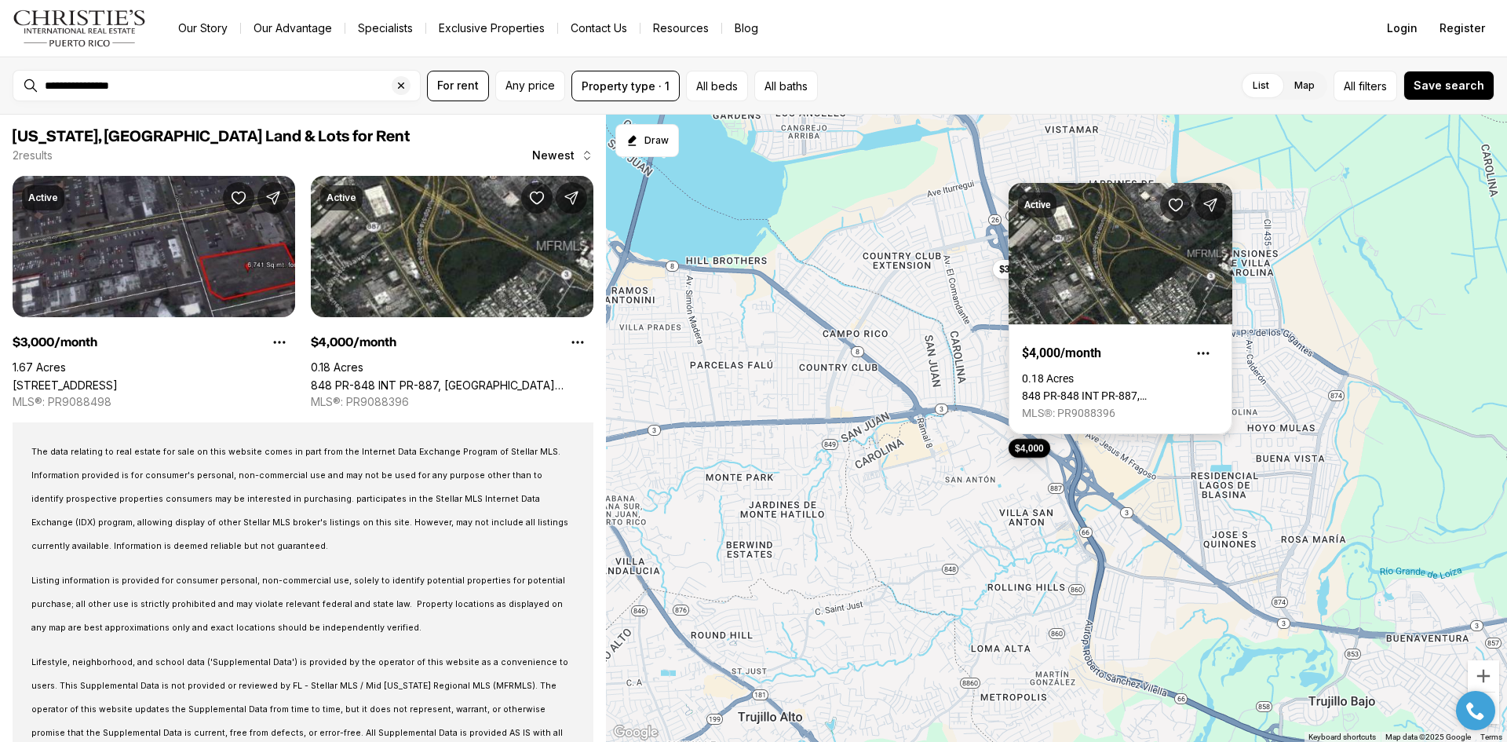
click at [1112, 389] on link "848 PR-848 INT PR-887, [GEOGRAPHIC_DATA] [GEOGRAPHIC_DATA], 00984" at bounding box center [1120, 395] width 197 height 13
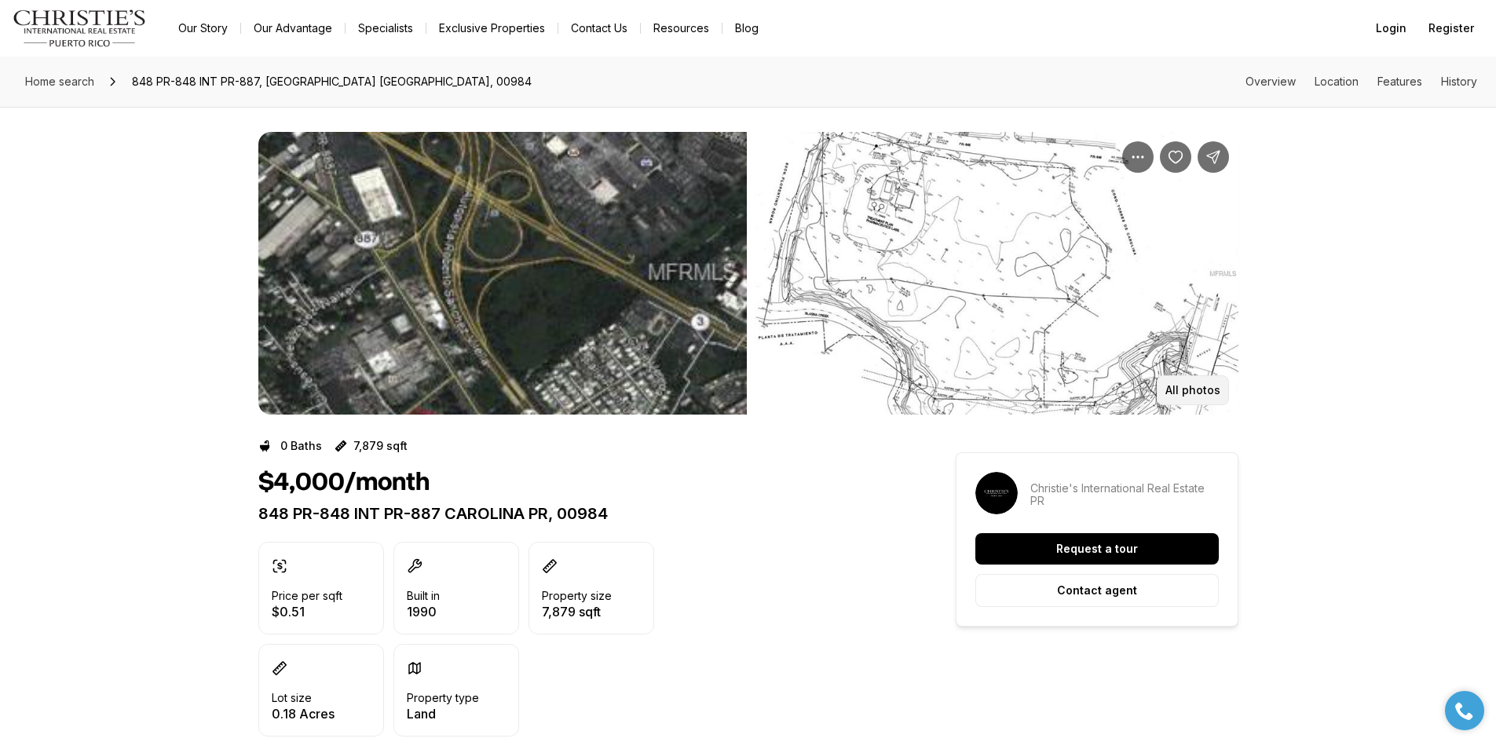
click at [1196, 389] on p "All photos" at bounding box center [1192, 390] width 55 height 13
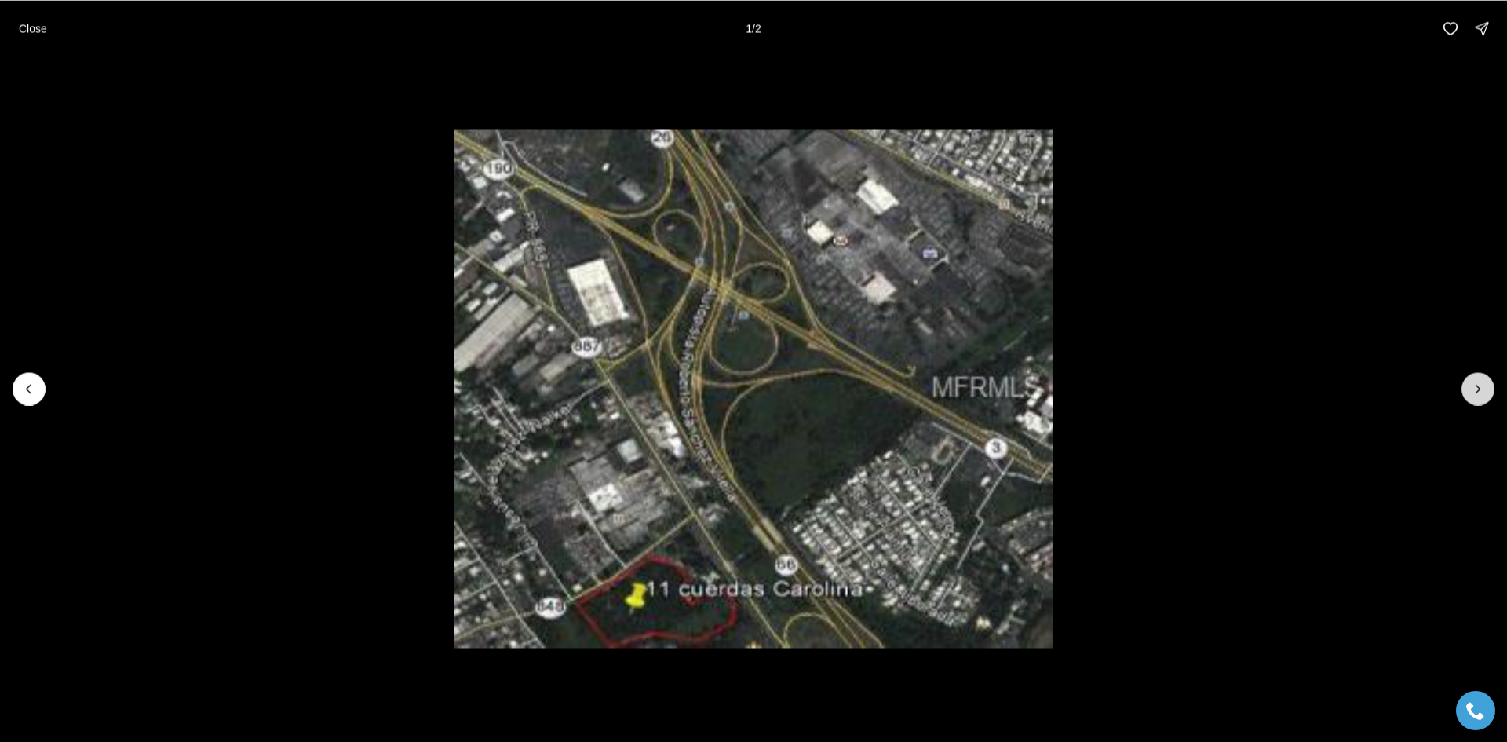
click at [1478, 388] on icon "Next slide" at bounding box center [1479, 389] width 16 height 16
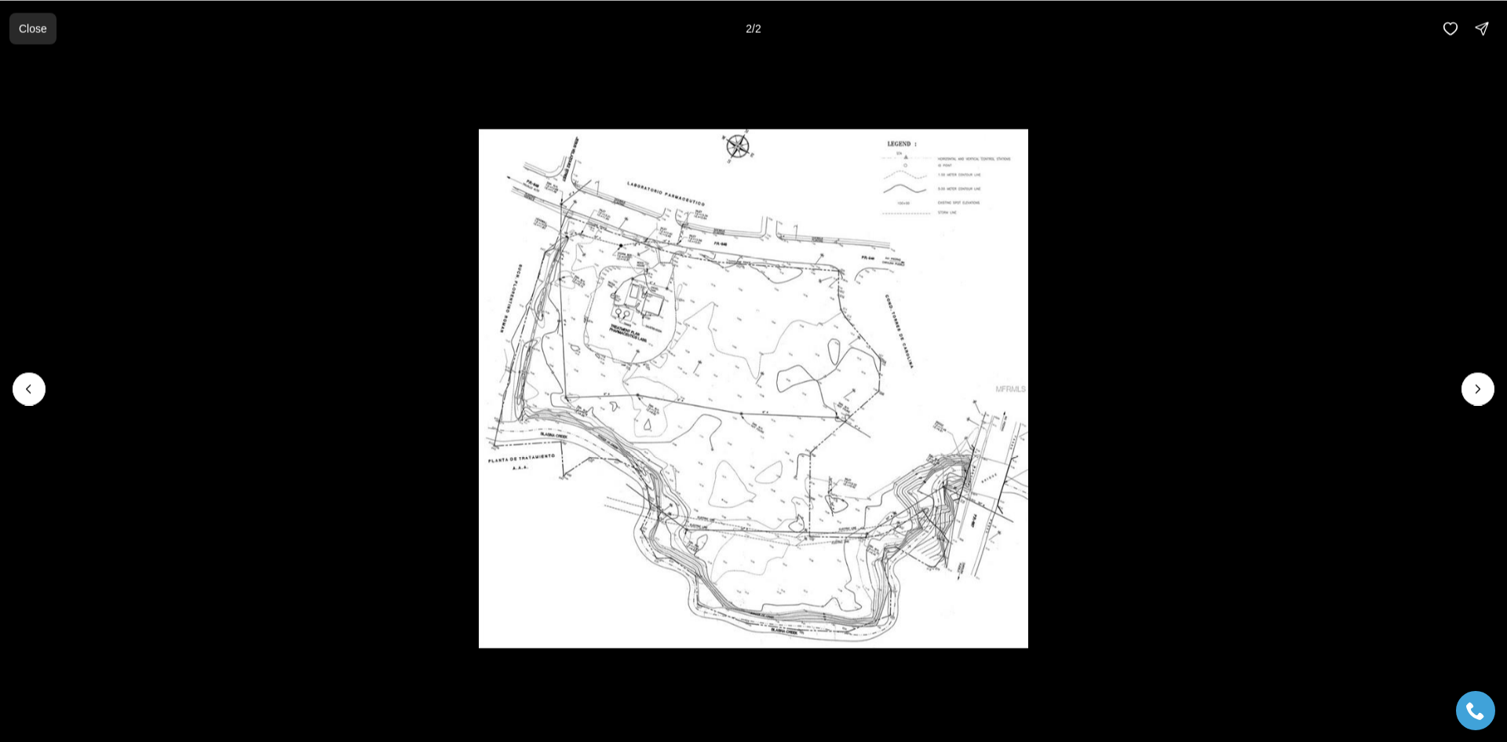
click at [26, 31] on p "Close" at bounding box center [33, 28] width 28 height 13
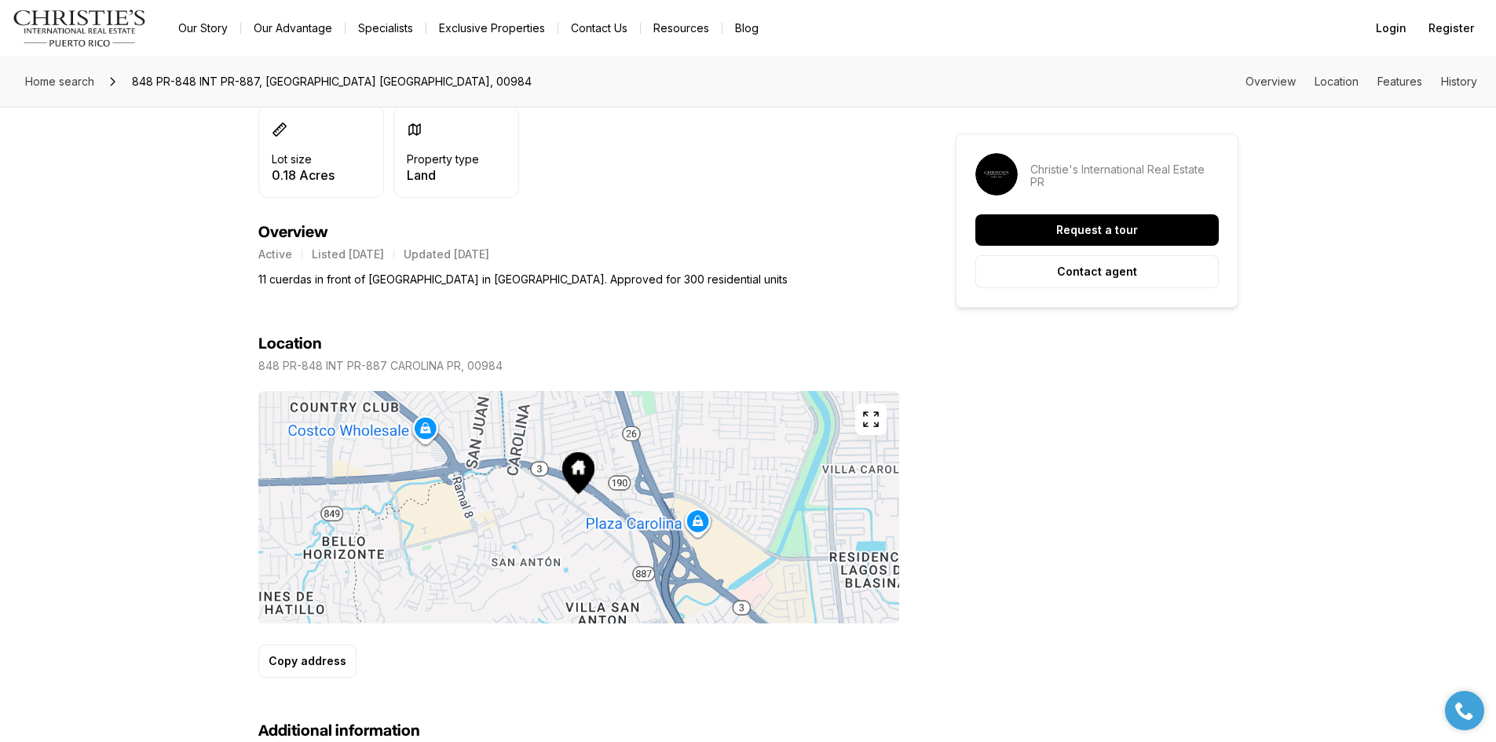
scroll to position [550, 0]
